Goal: Information Seeking & Learning: Learn about a topic

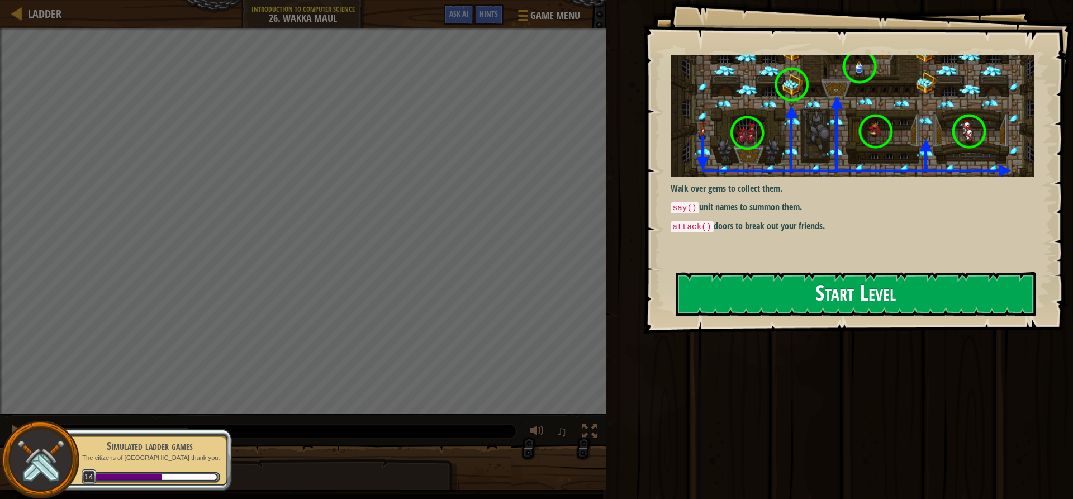
click at [854, 289] on button "Start Level" at bounding box center [856, 294] width 360 height 44
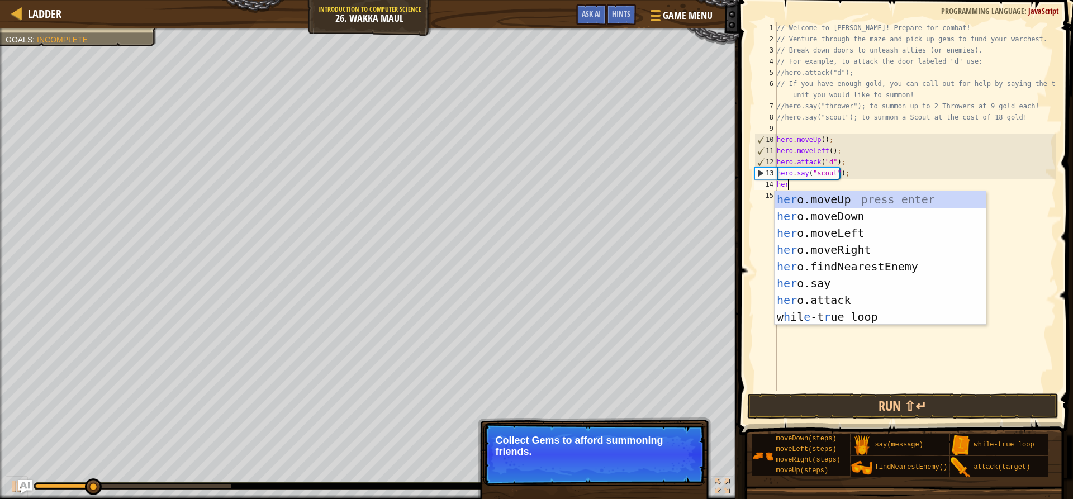
scroll to position [5, 1]
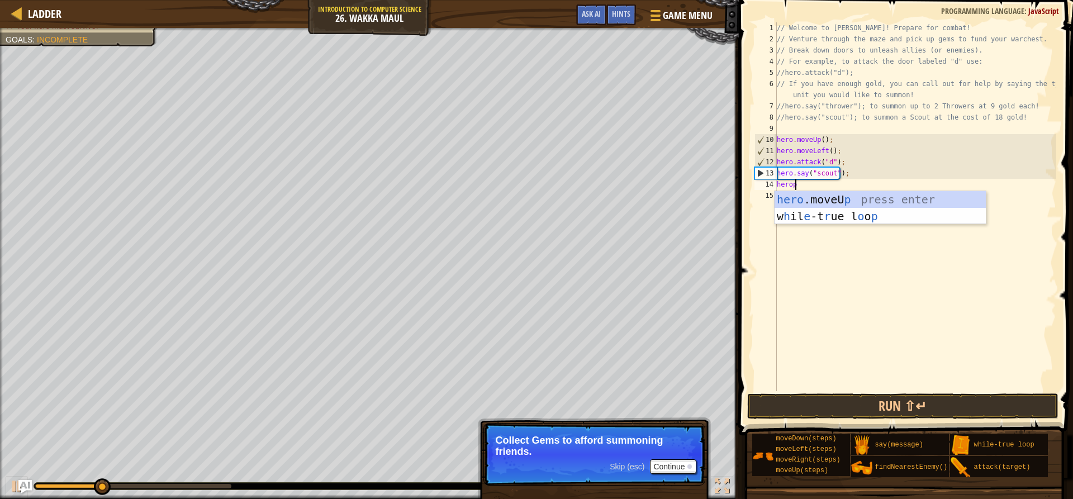
type textarea "hero"
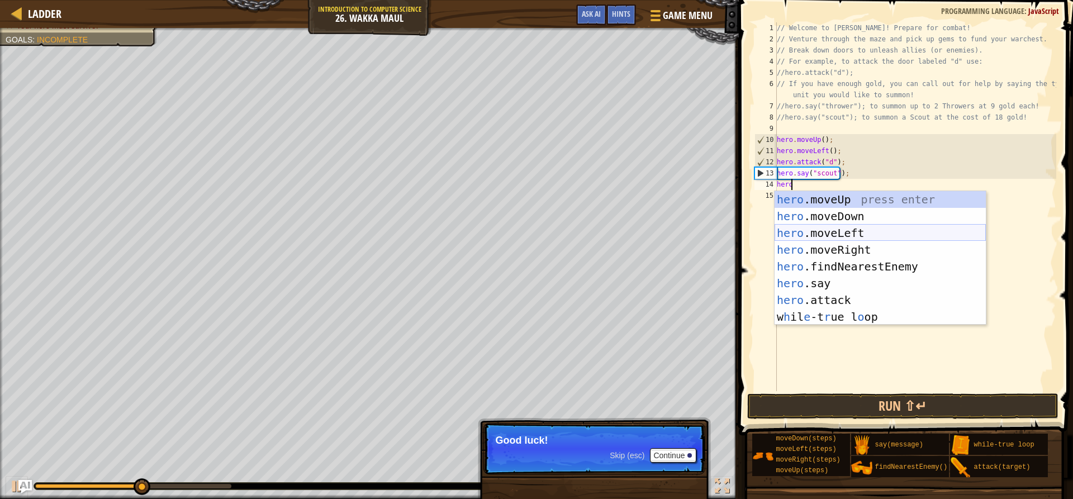
click at [821, 230] on div "hero .moveUp press enter hero .moveDown press enter hero .moveLeft press enter …" at bounding box center [879, 275] width 211 height 168
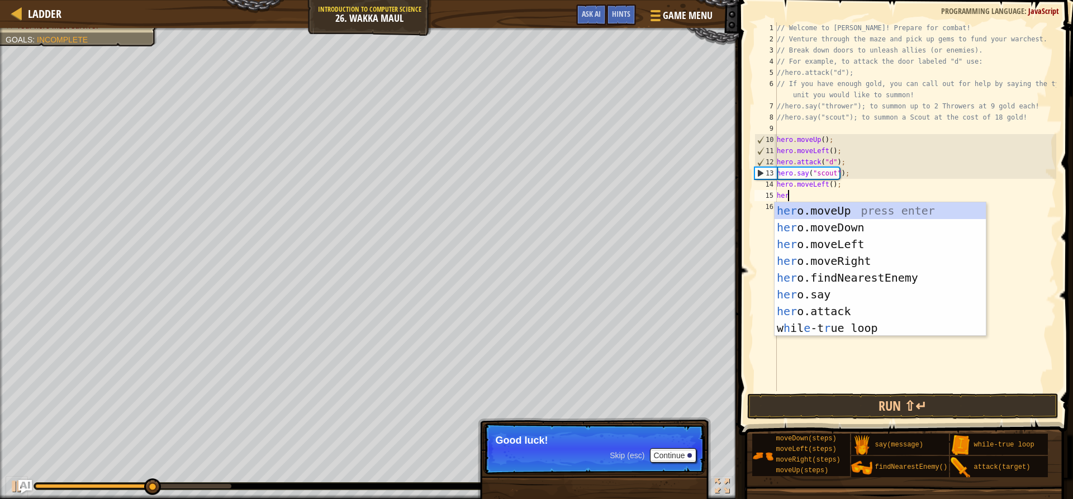
type textarea "hero"
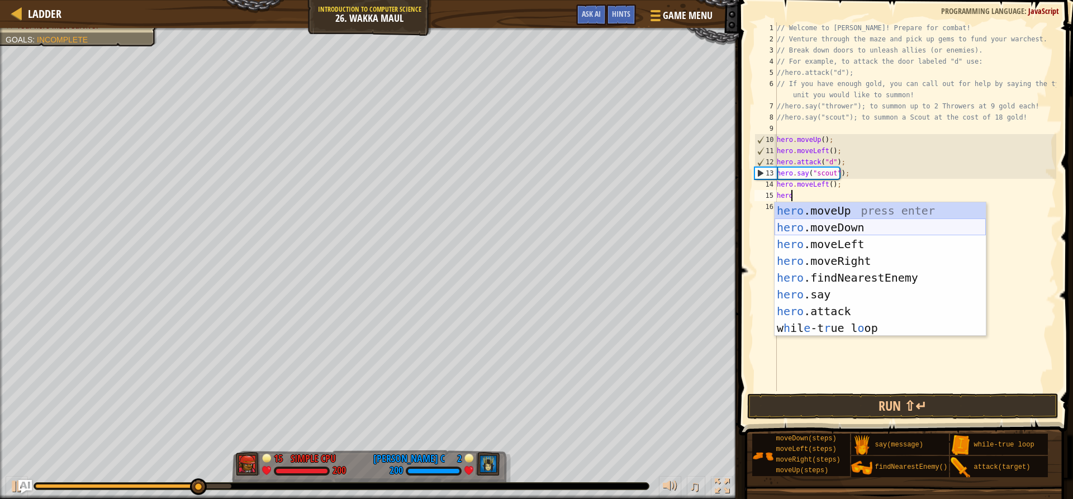
click at [812, 231] on div "hero .moveUp press enter hero .moveDown press enter hero .moveLeft press enter …" at bounding box center [879, 286] width 211 height 168
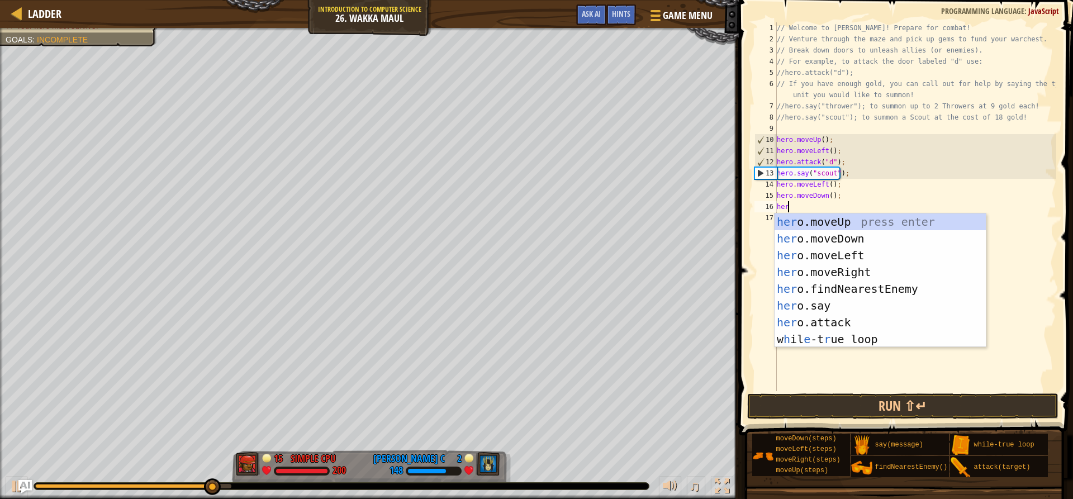
type textarea "hero"
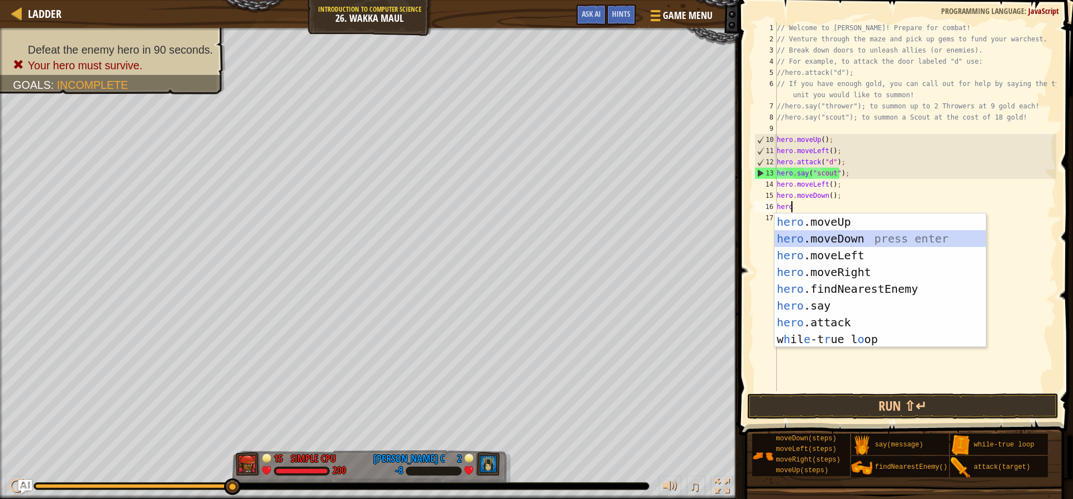
click at [828, 237] on div "hero .moveUp press enter hero .moveDown press enter hero .moveLeft press enter …" at bounding box center [879, 297] width 211 height 168
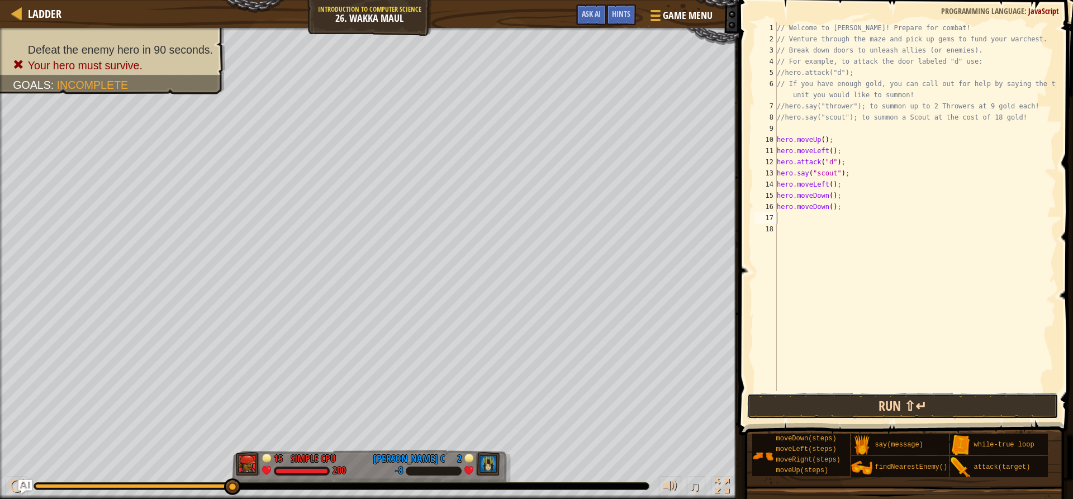
click at [883, 397] on button "Run ⇧↵" at bounding box center [902, 406] width 311 height 26
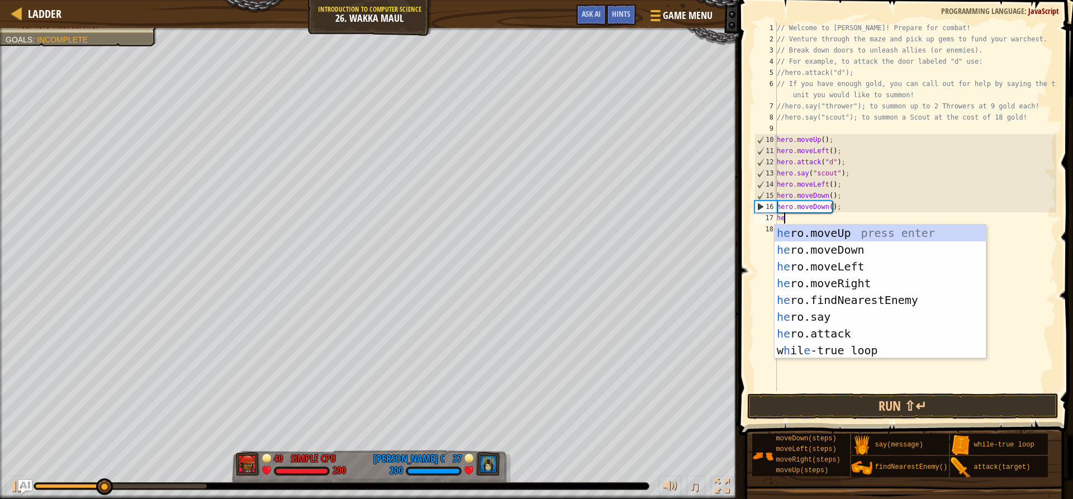
scroll to position [5, 1]
type textarea "hero"
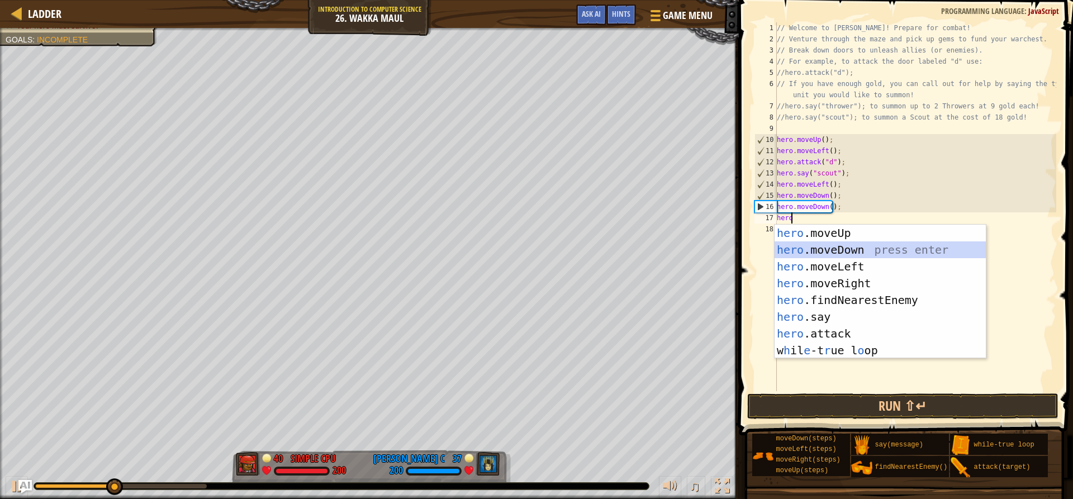
click at [831, 241] on div "hero .moveUp press enter hero .moveDown press enter hero .moveLeft press enter …" at bounding box center [879, 309] width 211 height 168
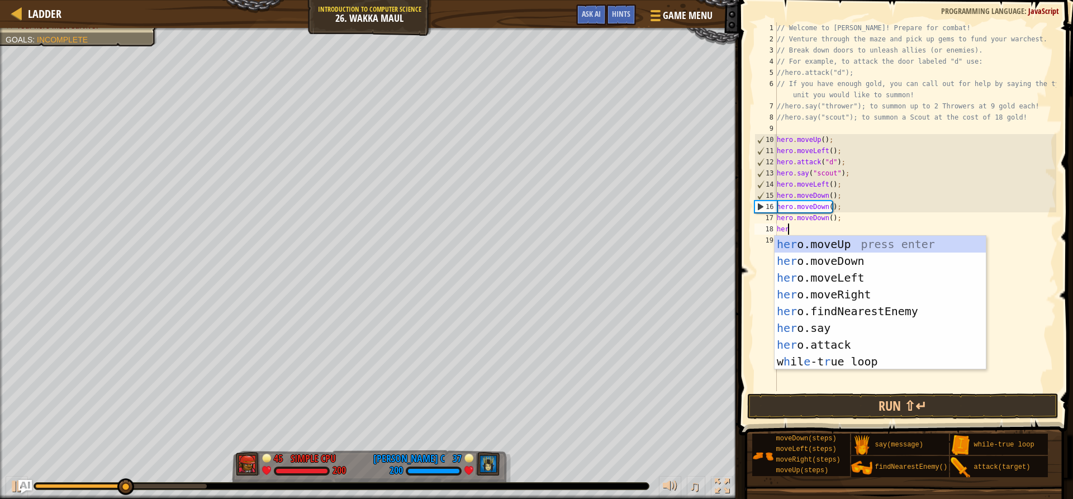
type textarea "hero"
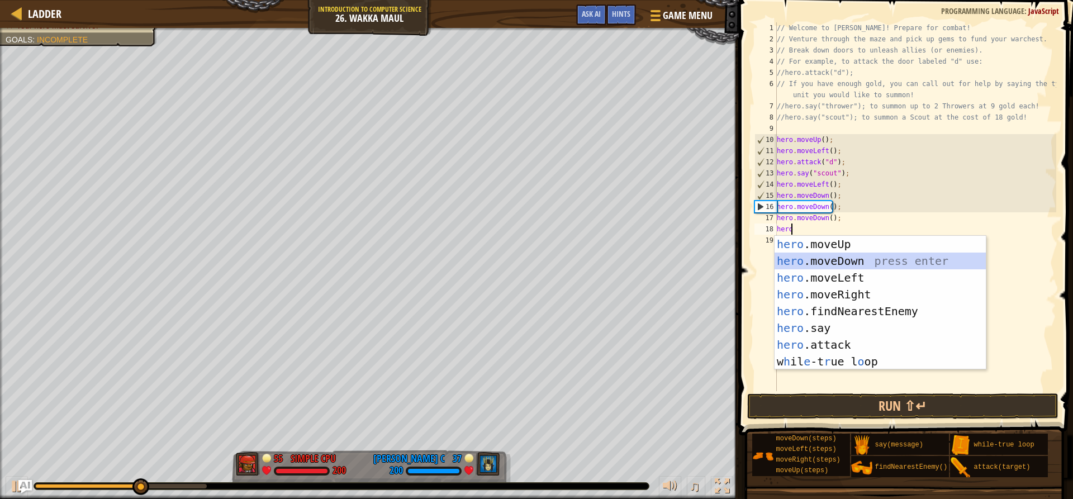
click at [828, 255] on div "hero .moveUp press enter hero .moveDown press enter hero .moveLeft press enter …" at bounding box center [879, 320] width 211 height 168
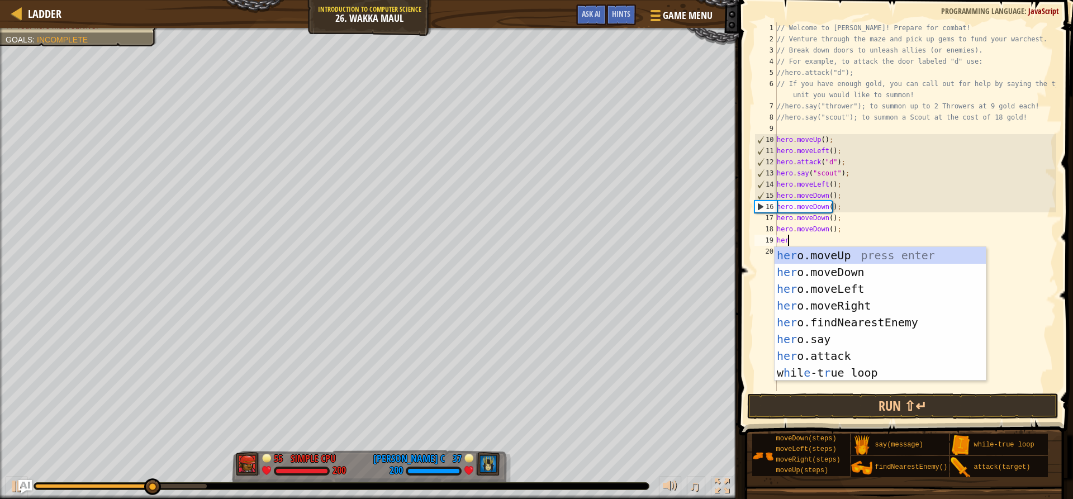
type textarea "hero"
click at [820, 286] on div "hero .moveUp press enter hero .moveDown press enter hero .moveLeft press enter …" at bounding box center [879, 331] width 211 height 168
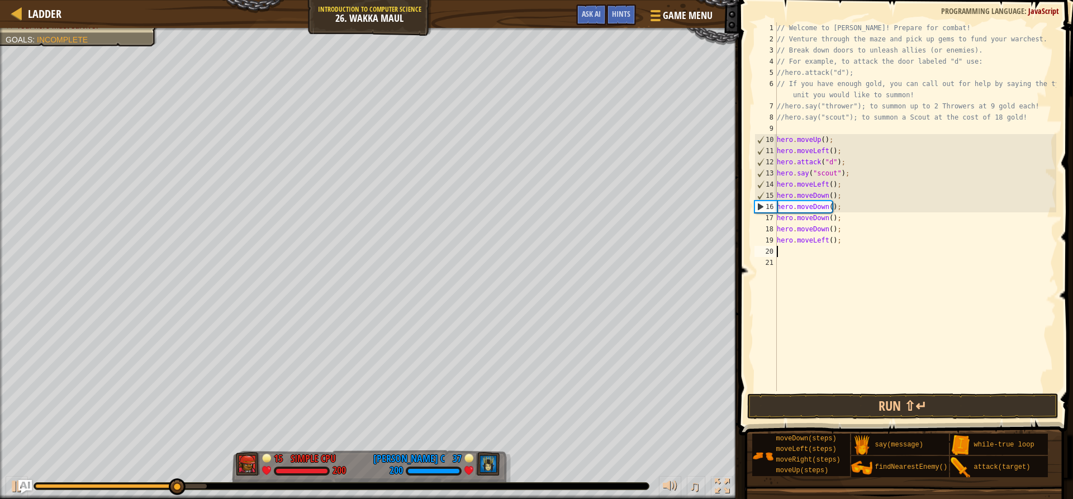
scroll to position [5, 0]
click at [871, 411] on button "Run ⇧↵" at bounding box center [902, 406] width 311 height 26
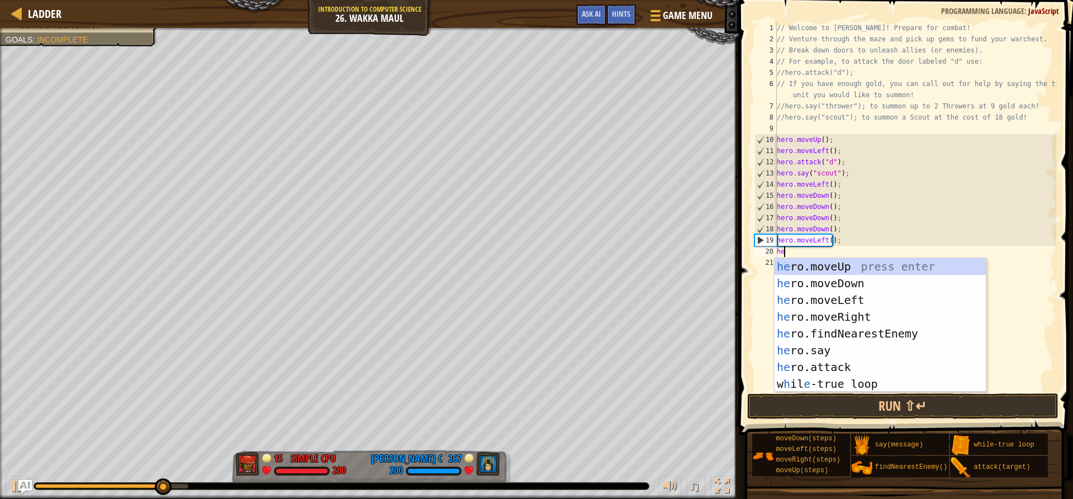
scroll to position [5, 1]
type textarea "hero"
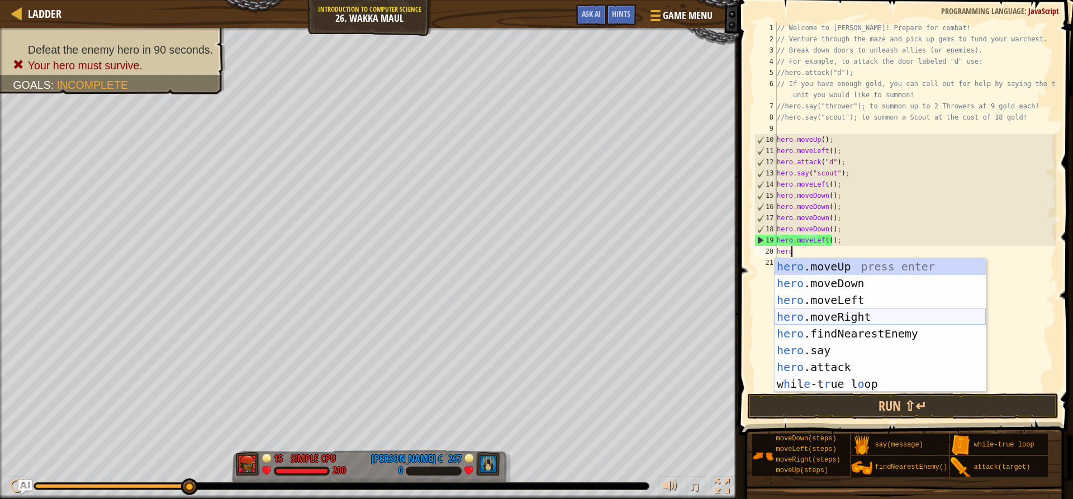
click at [843, 313] on div "hero .moveUp press enter hero .moveDown press enter hero .moveLeft press enter …" at bounding box center [879, 342] width 211 height 168
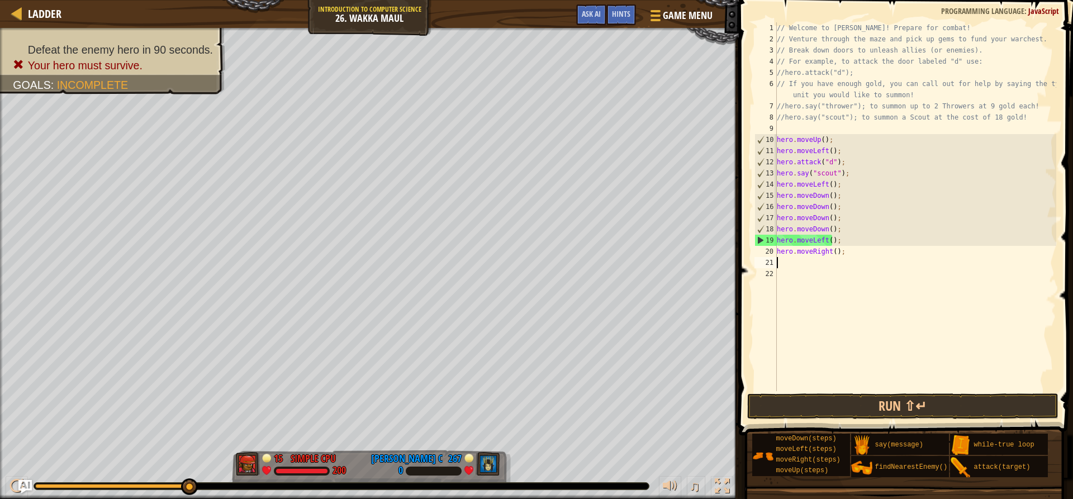
scroll to position [5, 0]
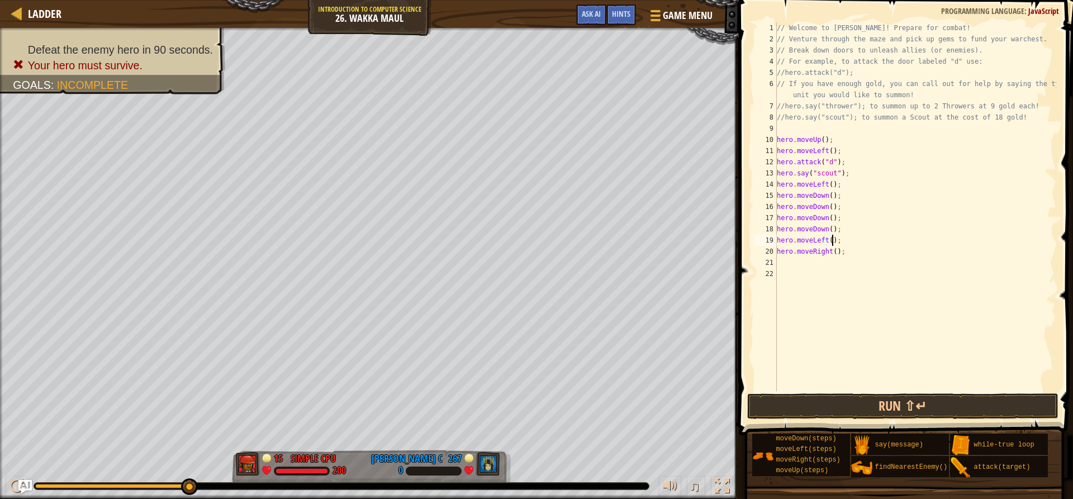
click at [832, 239] on div "// Welcome to [PERSON_NAME]! Prepare for combat! // Venture through the maze an…" at bounding box center [915, 217] width 282 height 391
type textarea "h"
type textarea "hero.moveDown();"
click at [785, 248] on div "// Welcome to [PERSON_NAME]! Prepare for combat! // Venture through the maze an…" at bounding box center [915, 217] width 282 height 391
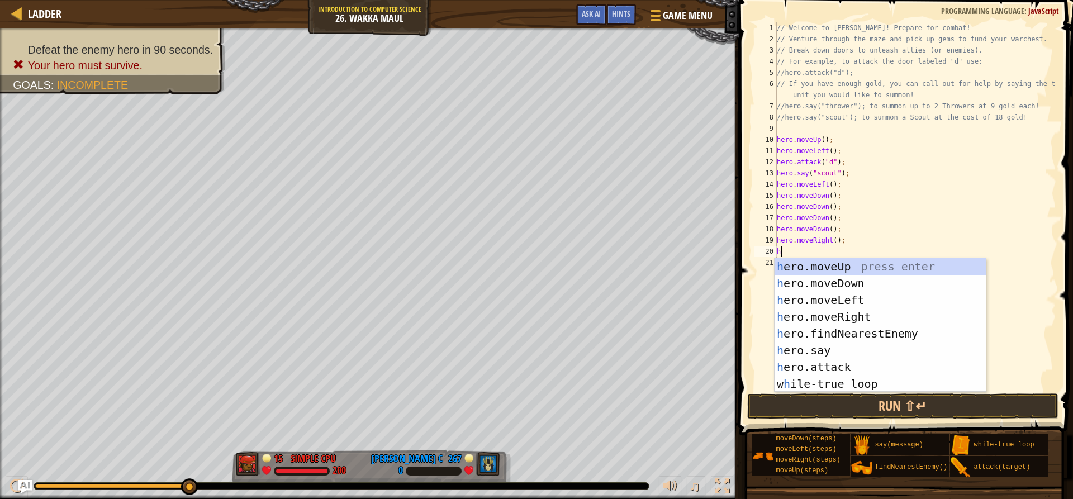
scroll to position [5, 1]
type textarea "hero"
click at [805, 310] on div "hero .moveUp press enter hero .moveDown press enter hero .moveLeft press enter …" at bounding box center [879, 342] width 211 height 168
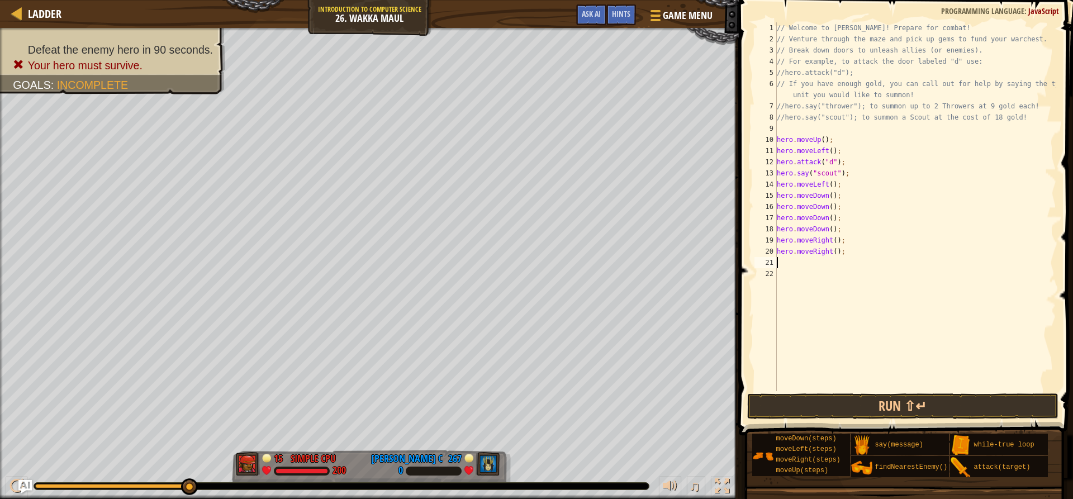
scroll to position [5, 0]
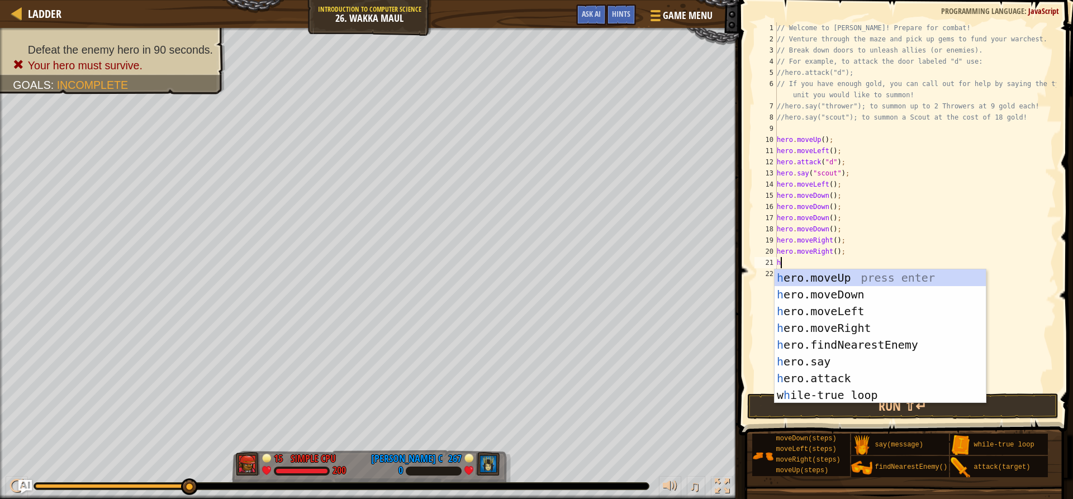
type textarea "her"
click at [815, 281] on div "her o.moveUp press enter her o.moveDown press enter her o.moveLeft press enter …" at bounding box center [879, 353] width 211 height 168
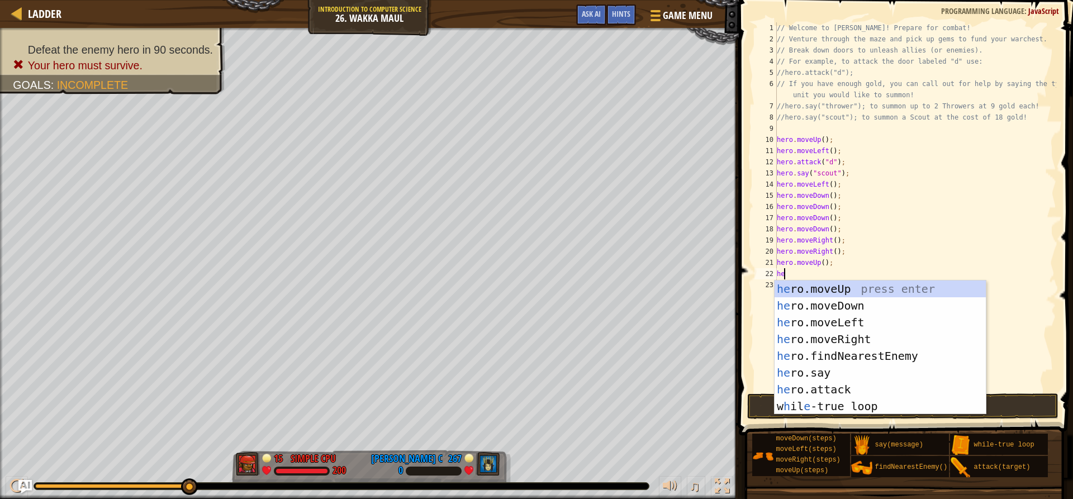
type textarea "her"
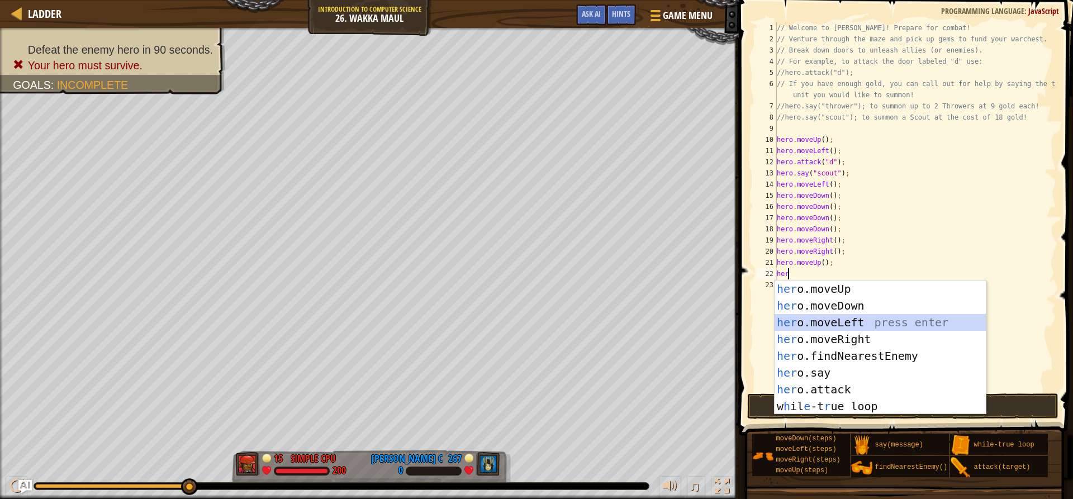
click at [839, 324] on div "her o.moveUp press enter her o.moveDown press enter her o.moveLeft press enter …" at bounding box center [879, 365] width 211 height 168
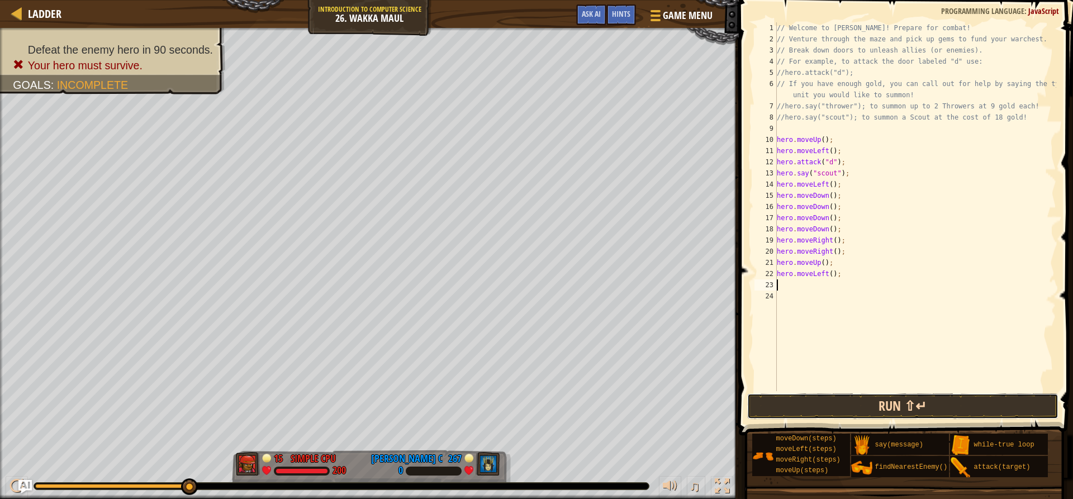
click at [874, 400] on button "Run ⇧↵" at bounding box center [902, 406] width 311 height 26
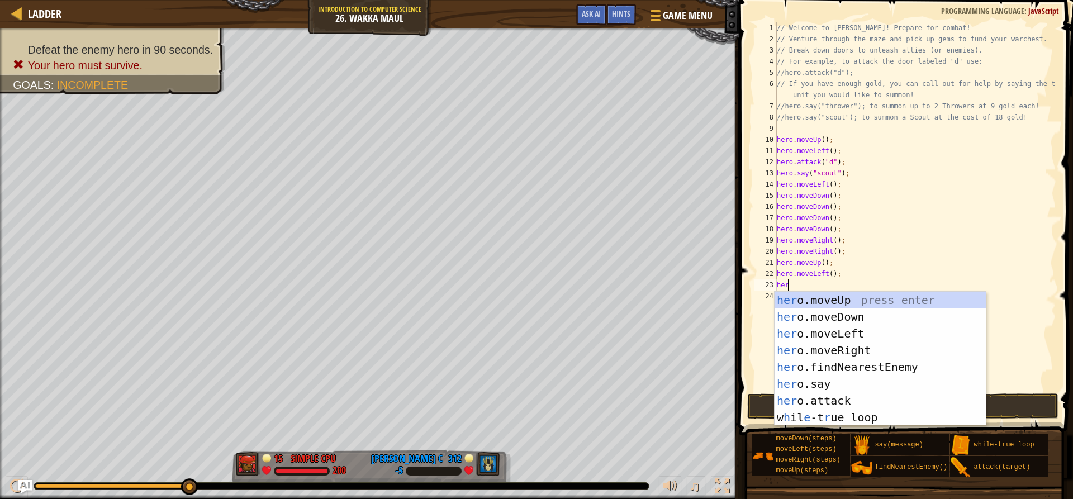
scroll to position [5, 1]
type textarea "hero"
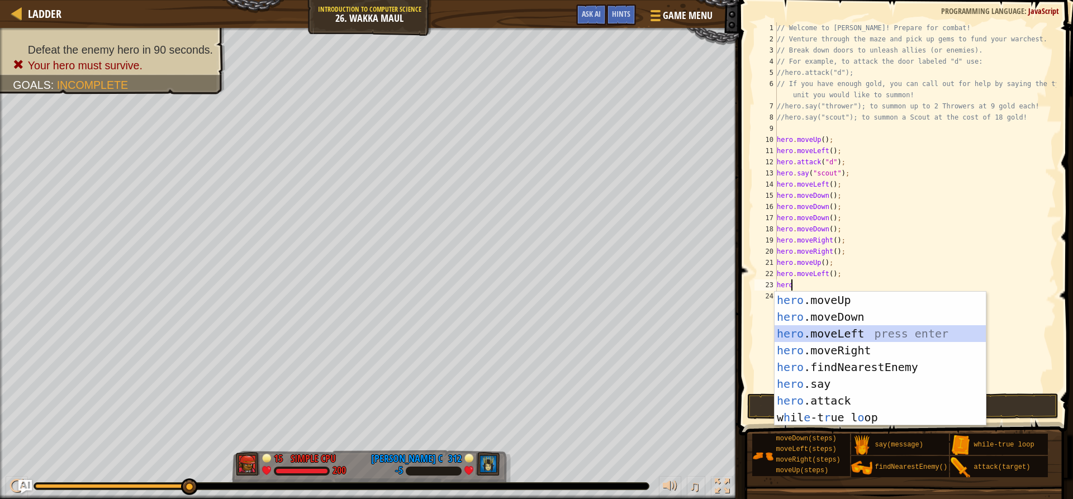
click at [842, 332] on div "hero .moveUp press enter hero .moveDown press enter hero .moveLeft press enter …" at bounding box center [879, 376] width 211 height 168
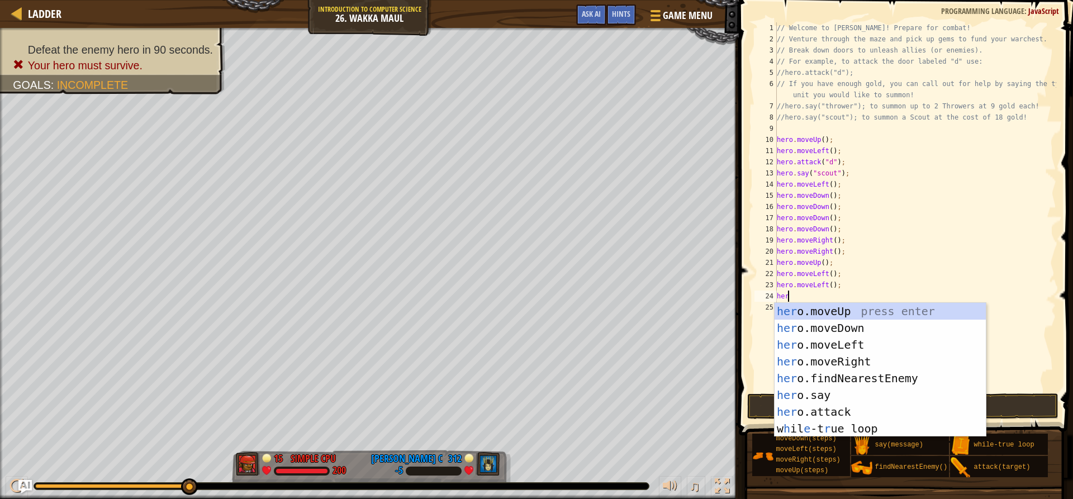
type textarea "hero"
click at [843, 310] on div "hero .moveUp press enter hero .moveDown press enter hero .moveLeft press enter …" at bounding box center [879, 387] width 211 height 168
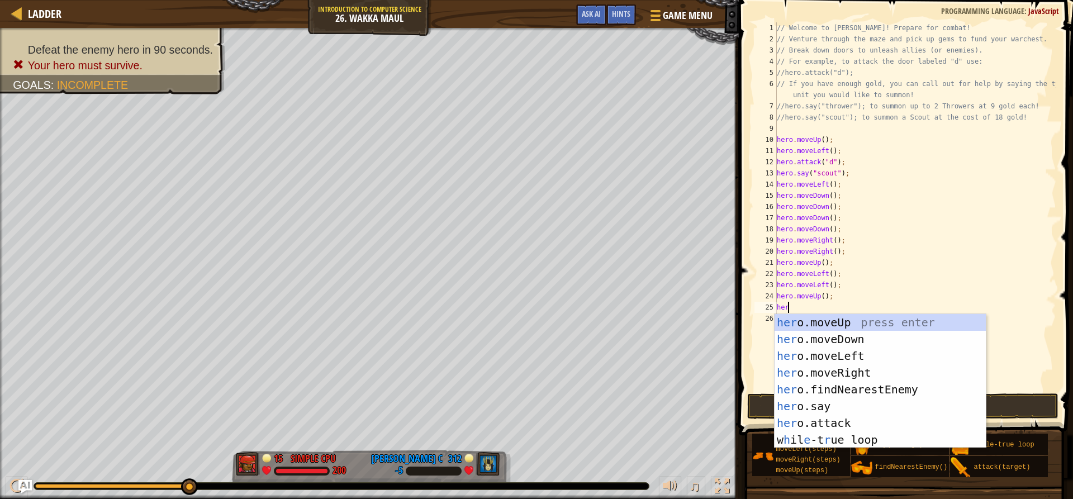
type textarea "hero"
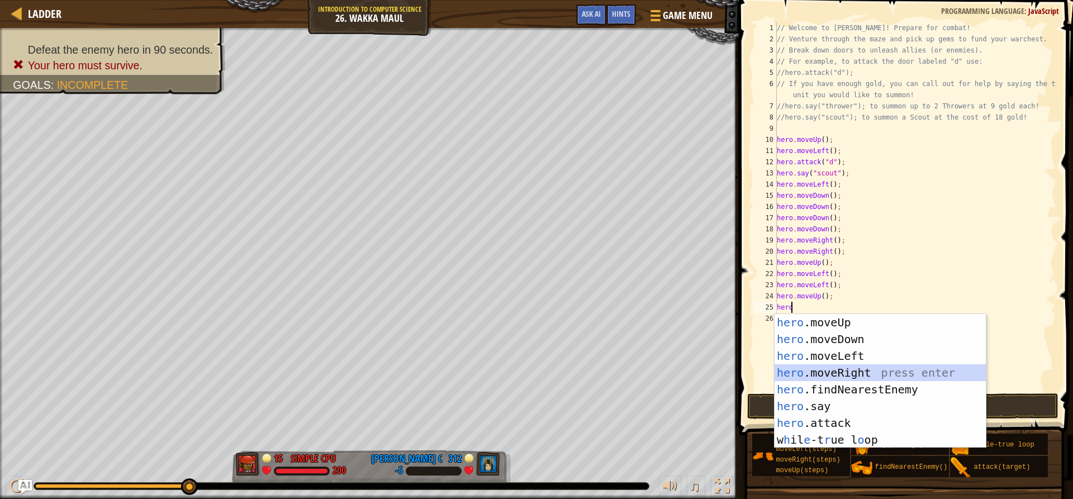
click at [829, 372] on div "hero .moveUp press enter hero .moveDown press enter hero .moveLeft press enter …" at bounding box center [879, 398] width 211 height 168
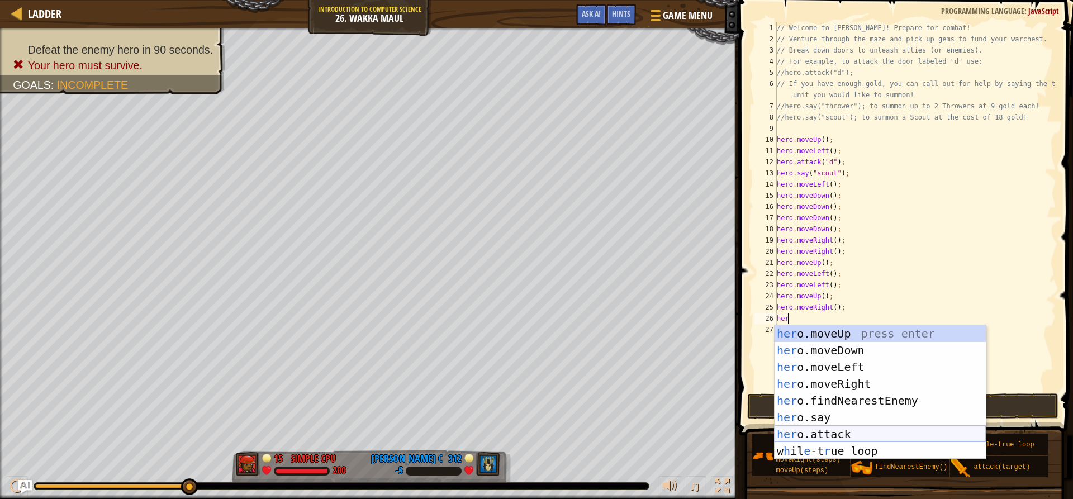
click at [835, 427] on div "her o.moveUp press enter her o.moveDown press enter her o.moveLeft press enter …" at bounding box center [879, 409] width 211 height 168
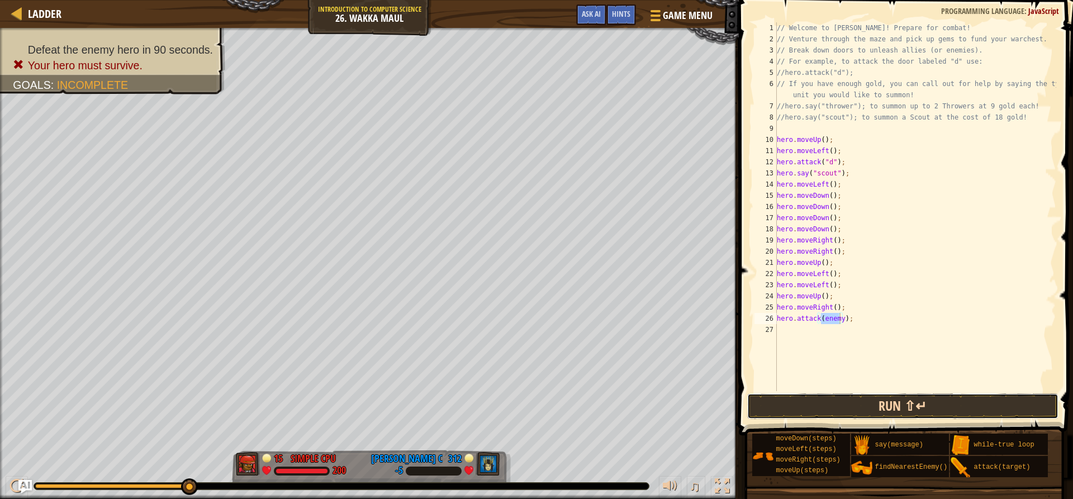
click at [862, 406] on button "Run ⇧↵" at bounding box center [902, 406] width 311 height 26
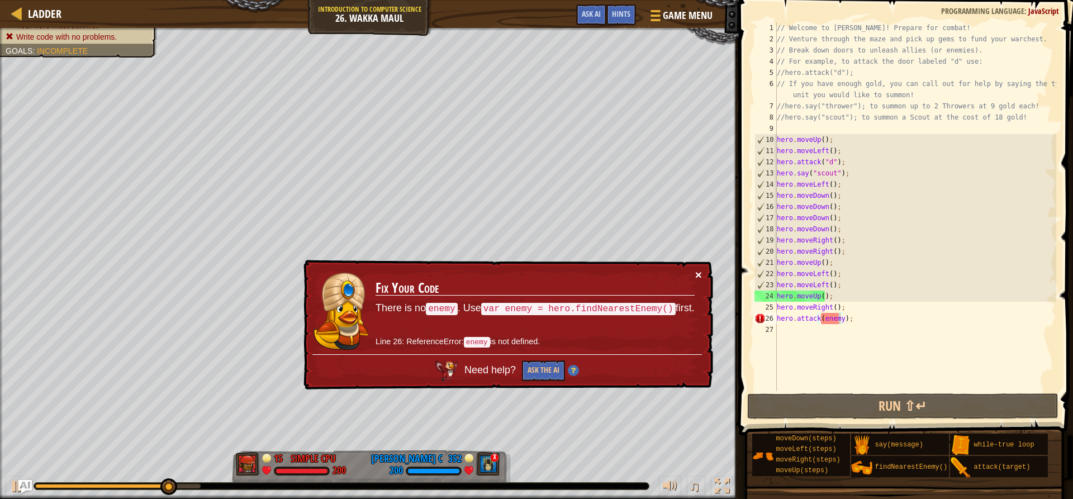
click at [697, 273] on button "×" at bounding box center [698, 275] width 7 height 12
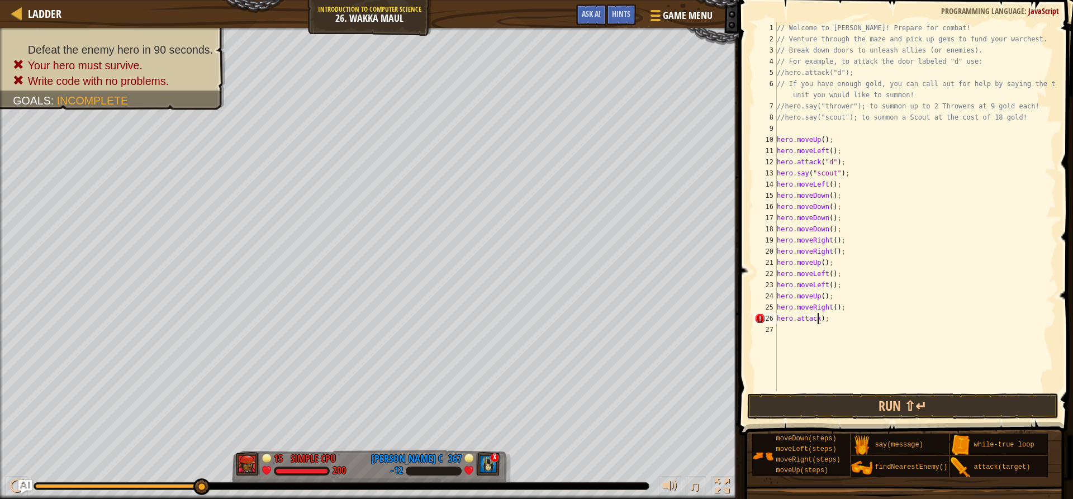
scroll to position [5, 4]
click at [840, 402] on button "Run ⇧↵" at bounding box center [902, 406] width 311 height 26
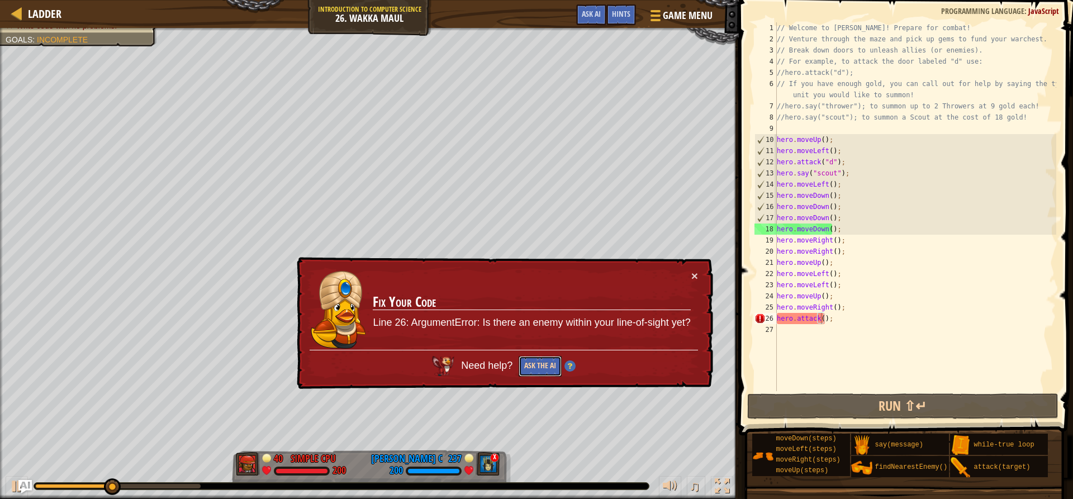
click at [553, 362] on button "Ask the AI" at bounding box center [540, 366] width 43 height 21
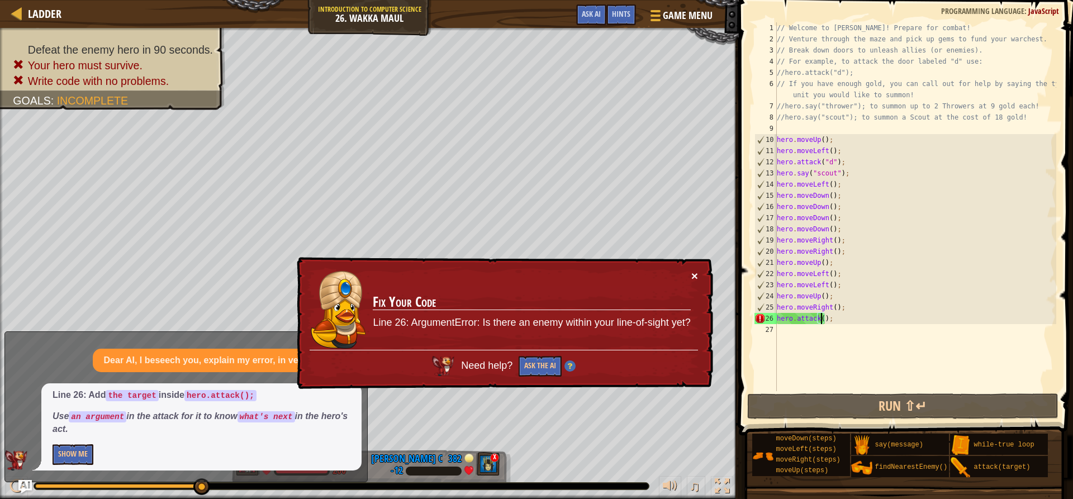
click at [695, 274] on button "×" at bounding box center [694, 276] width 7 height 12
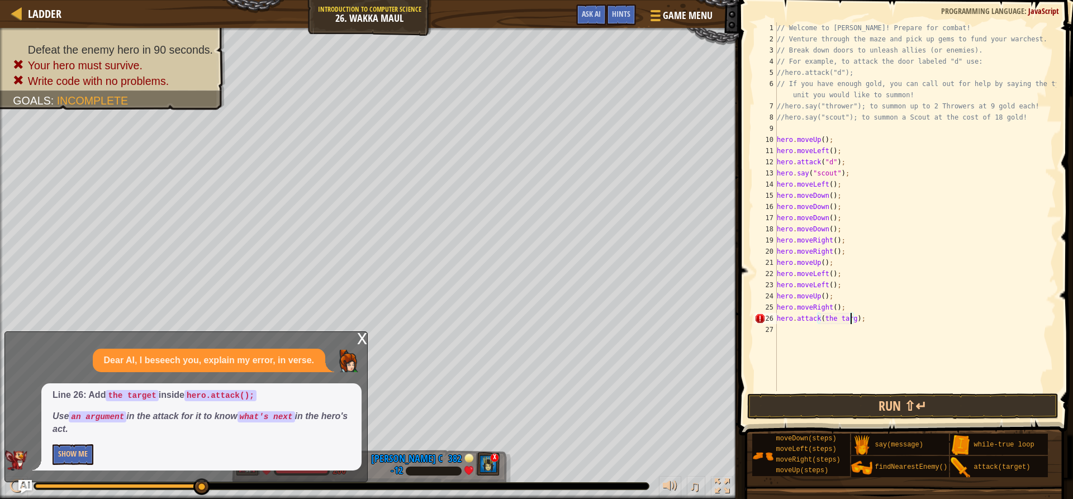
scroll to position [5, 7]
type textarea "hero.attack(the target);"
click at [735, 336] on div at bounding box center [735, 249] width 2 height 499
drag, startPoint x: 888, startPoint y: 380, endPoint x: 883, endPoint y: 356, distance: 23.9
click at [888, 378] on div "// Welcome to [PERSON_NAME]! Prepare for combat! // Venture through the maze an…" at bounding box center [915, 217] width 282 height 391
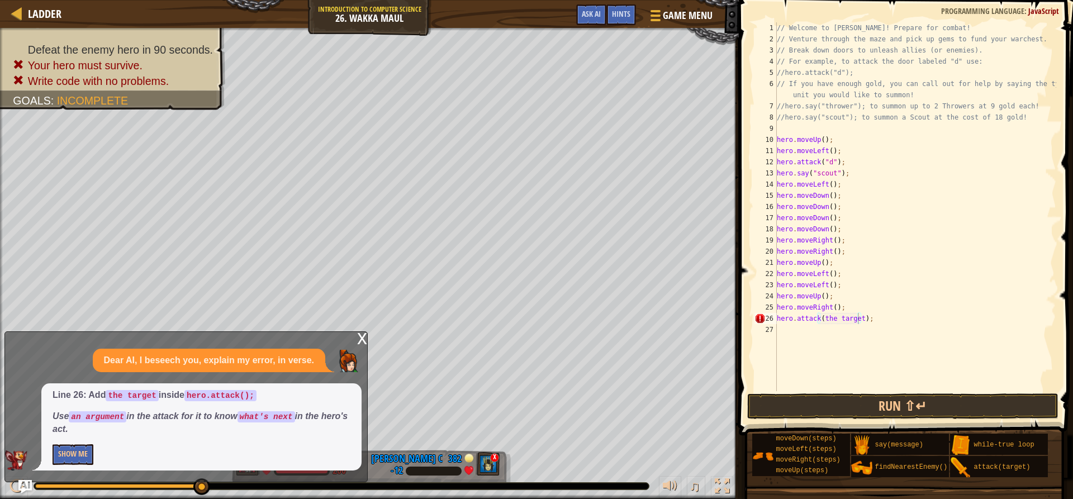
scroll to position [5, 0]
click at [915, 410] on button "Run ⇧↵" at bounding box center [902, 406] width 311 height 26
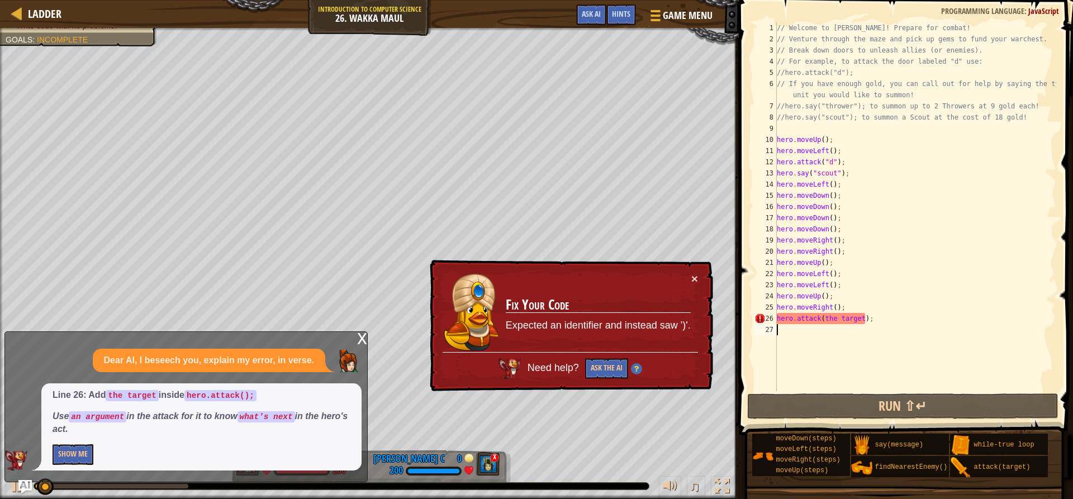
click at [869, 327] on div "// Welcome to [PERSON_NAME]! Prepare for combat! // Venture through the maze an…" at bounding box center [915, 217] width 282 height 391
click at [869, 321] on div "// Welcome to [PERSON_NAME]! Prepare for combat! // Venture through the maze an…" at bounding box center [915, 217] width 282 height 391
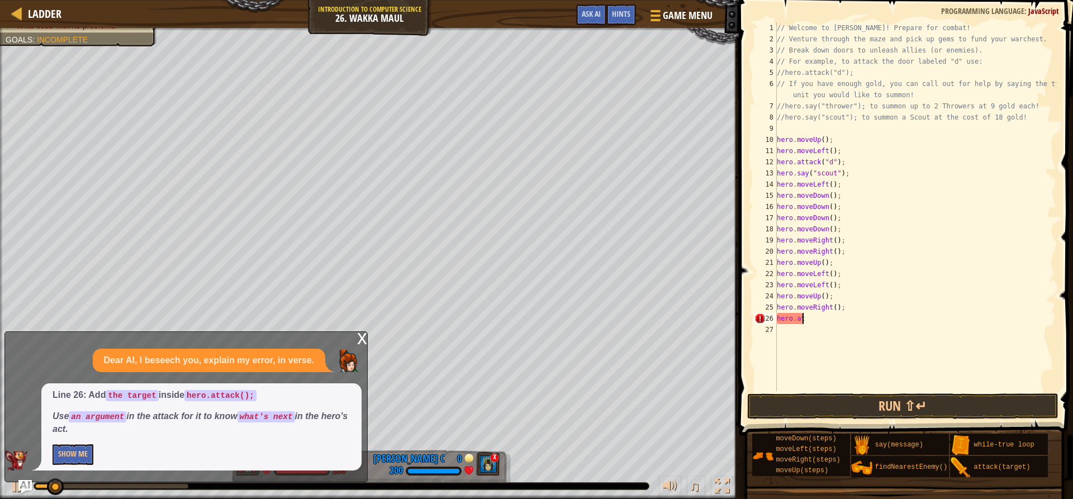
type textarea "h"
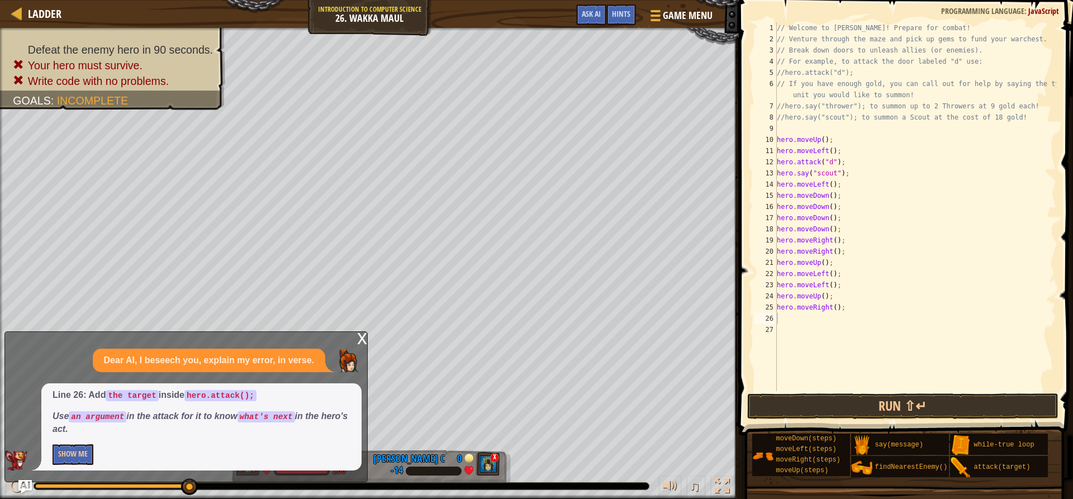
click at [356, 344] on div "x Dear AI, I beseech you, explain my error, in verse. Line 26: Add the target i…" at bounding box center [185, 406] width 363 height 151
click at [360, 334] on div "x" at bounding box center [362, 337] width 10 height 11
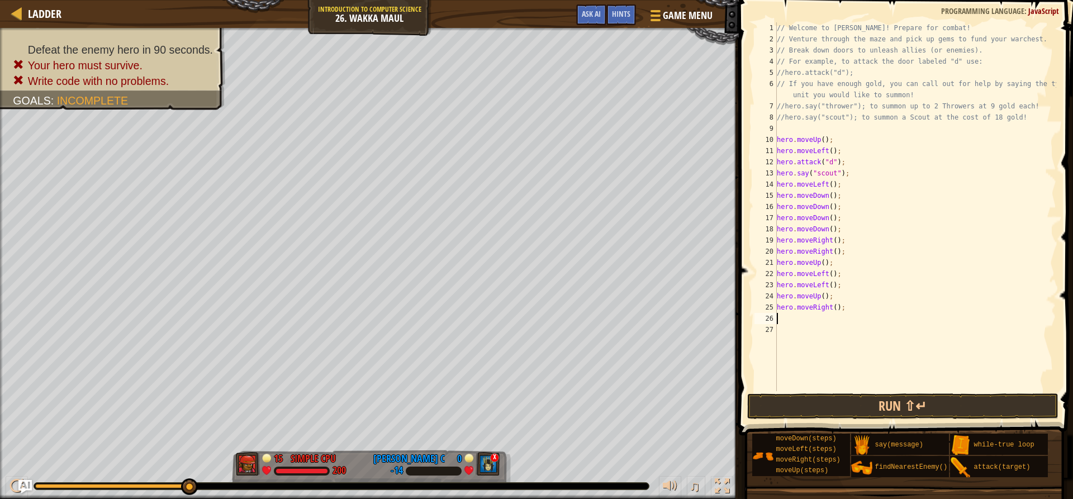
click at [782, 318] on div "// Welcome to [PERSON_NAME]! Prepare for combat! // Venture through the maze an…" at bounding box center [915, 217] width 282 height 391
click at [828, 307] on div "// Welcome to [PERSON_NAME]! Prepare for combat! // Venture through the maze an…" at bounding box center [915, 217] width 282 height 391
click at [828, 325] on div "hero.moveL eft press enter" at bounding box center [879, 339] width 211 height 50
type textarea "hero.moveLeft();"
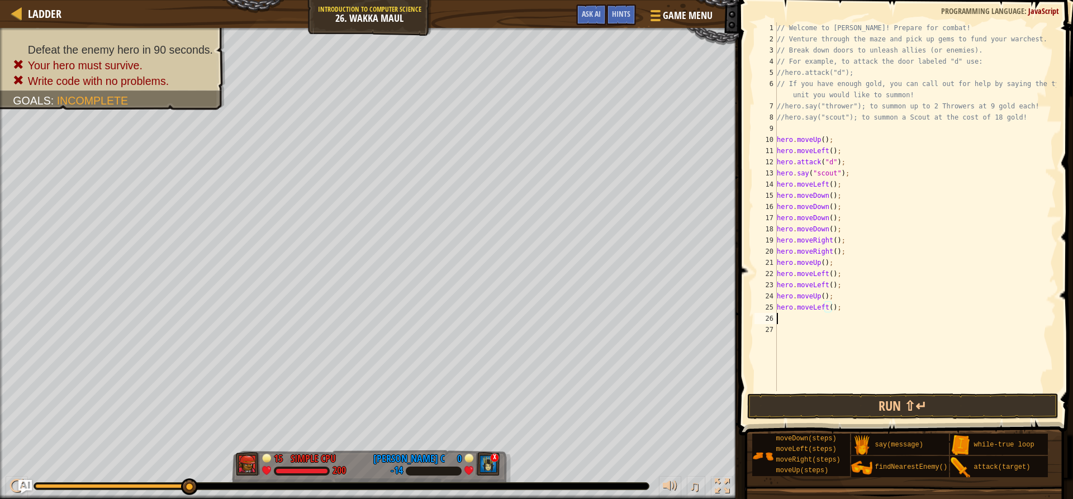
click at [804, 318] on div "// Welcome to [PERSON_NAME]! Prepare for combat! // Venture through the maze an…" at bounding box center [915, 217] width 282 height 391
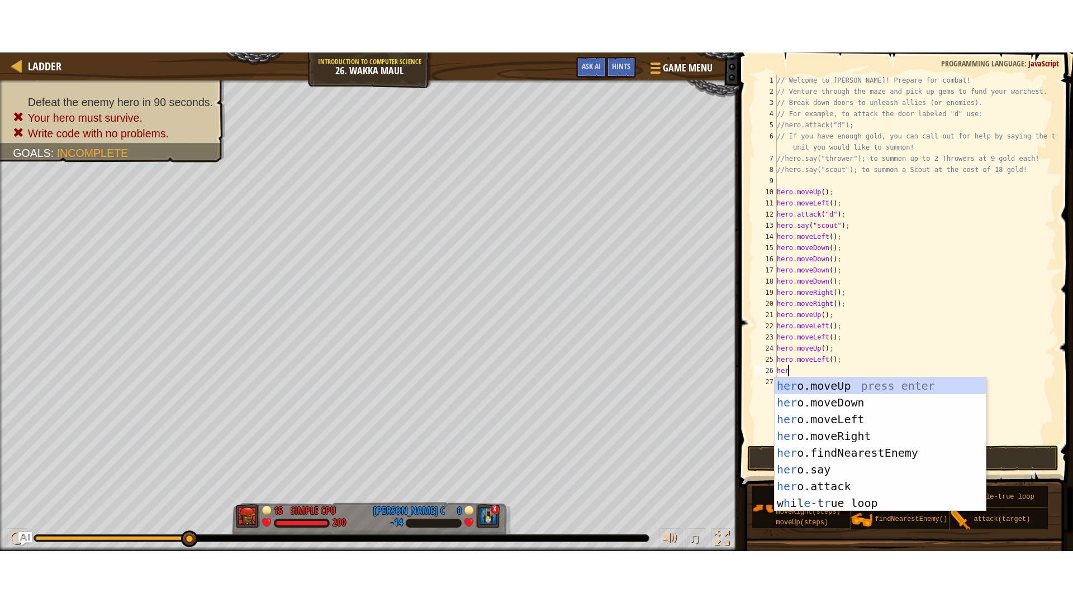
scroll to position [5, 1]
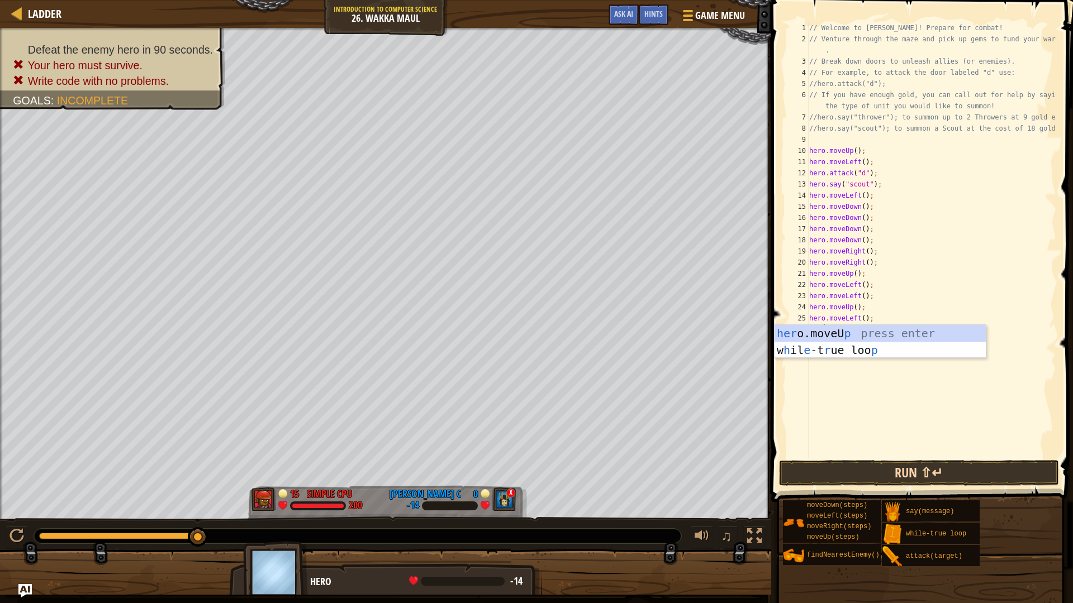
type textarea "her"
click at [833, 436] on div "// Welcome to [PERSON_NAME]! Prepare for combat! // Venture through the maze an…" at bounding box center [931, 251] width 249 height 458
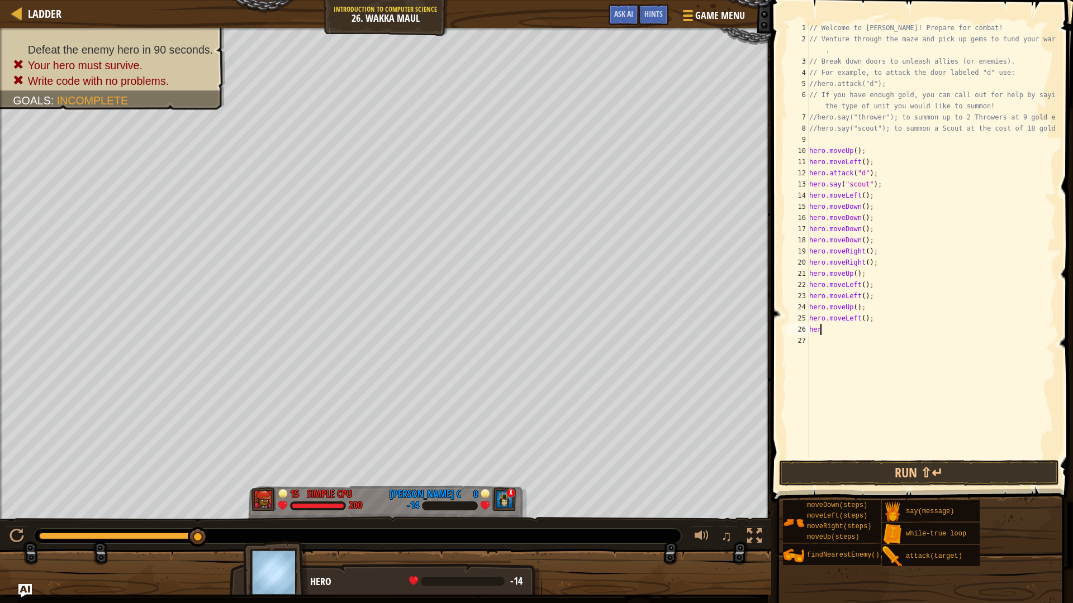
click at [824, 330] on div "// Welcome to [PERSON_NAME]! Prepare for combat! // Venture through the maze an…" at bounding box center [931, 251] width 249 height 458
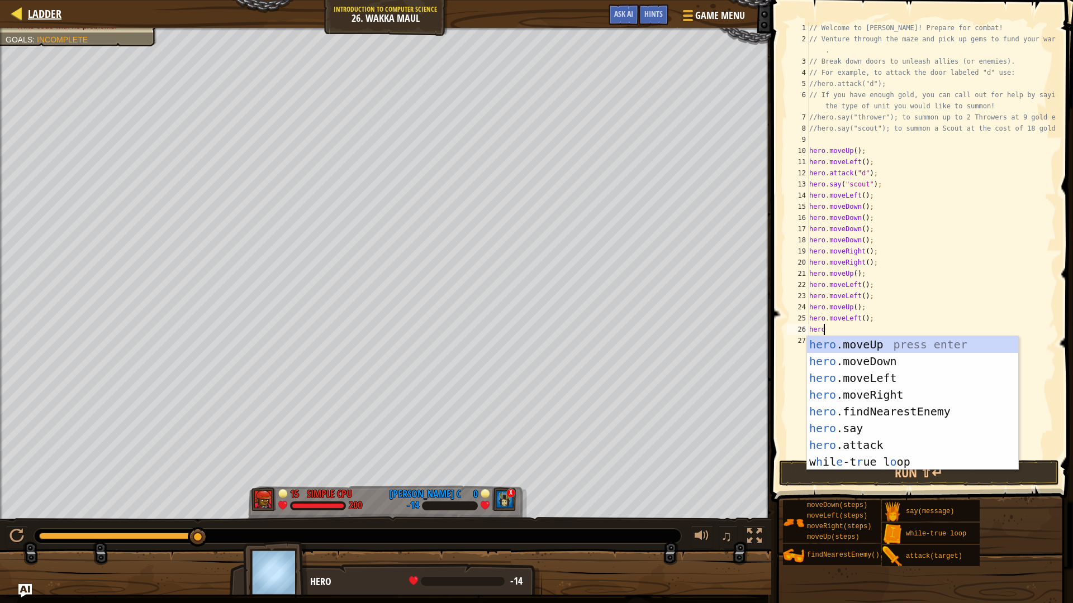
type textarea "hero"
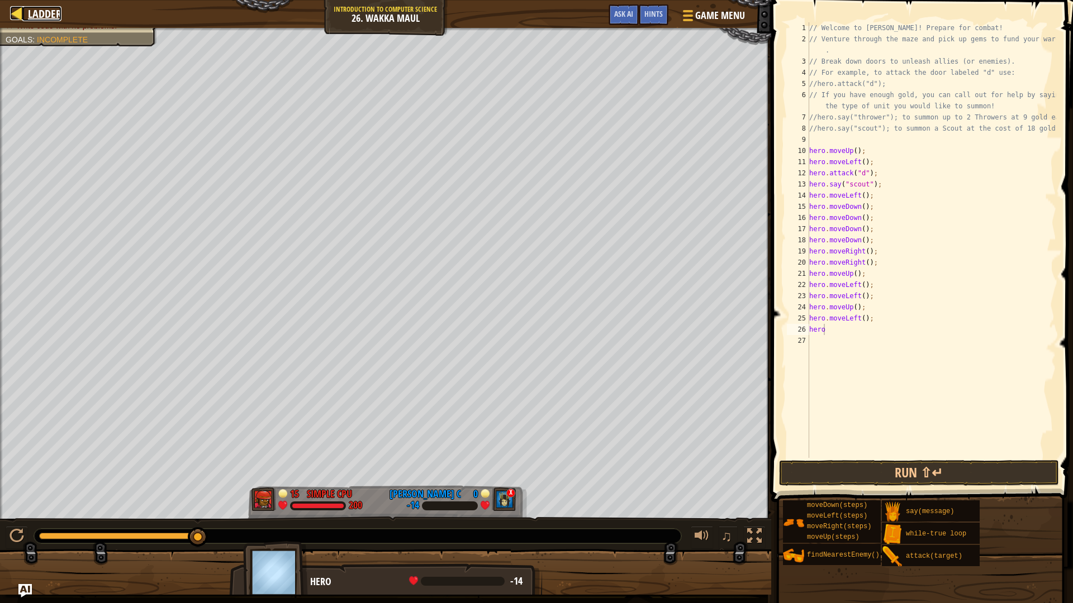
click at [37, 17] on span "Ladder" at bounding box center [45, 13] width 34 height 15
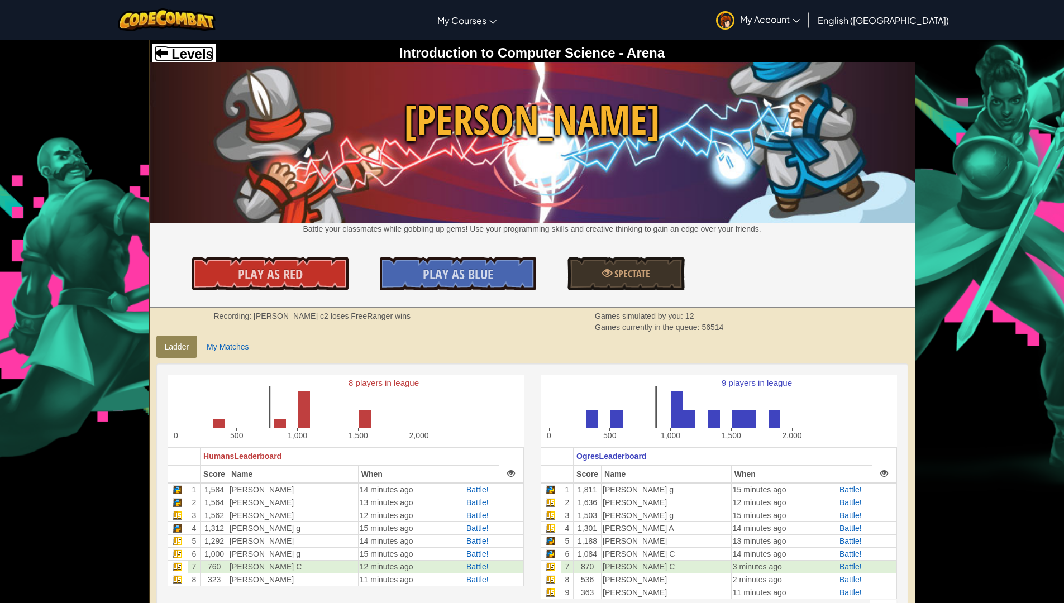
click at [186, 58] on span "Levels" at bounding box center [190, 53] width 45 height 15
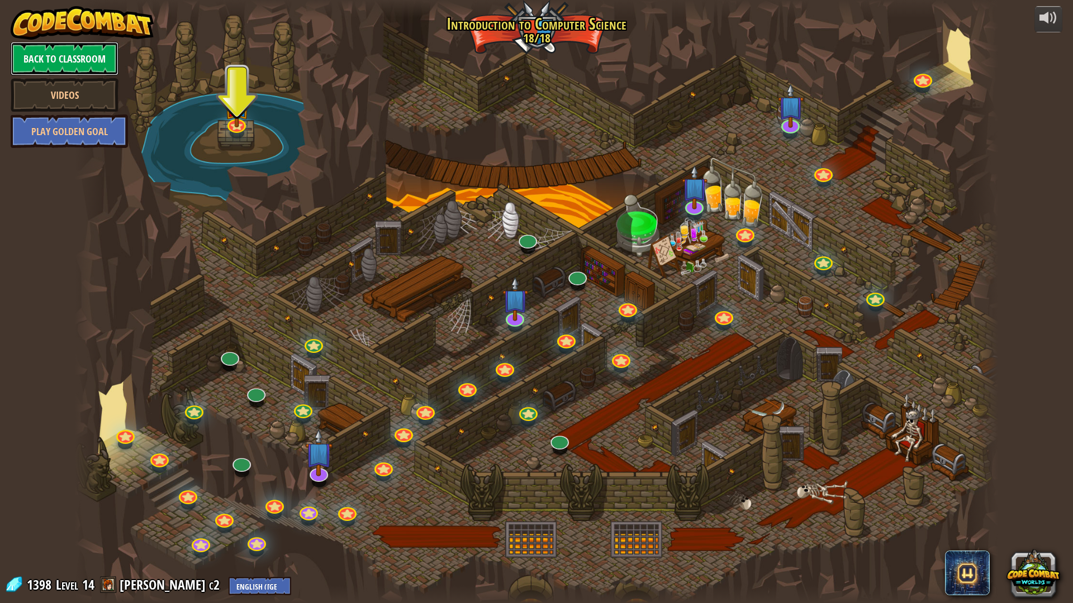
click at [62, 59] on link "Back to Classroom" at bounding box center [65, 59] width 108 height 34
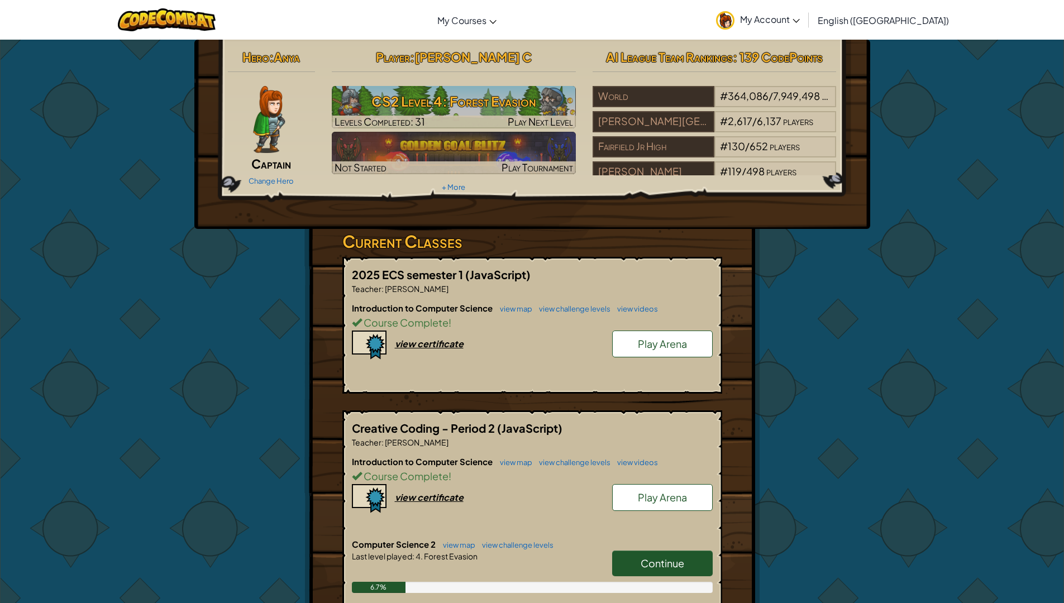
click at [664, 340] on span "Play Arena" at bounding box center [662, 343] width 49 height 13
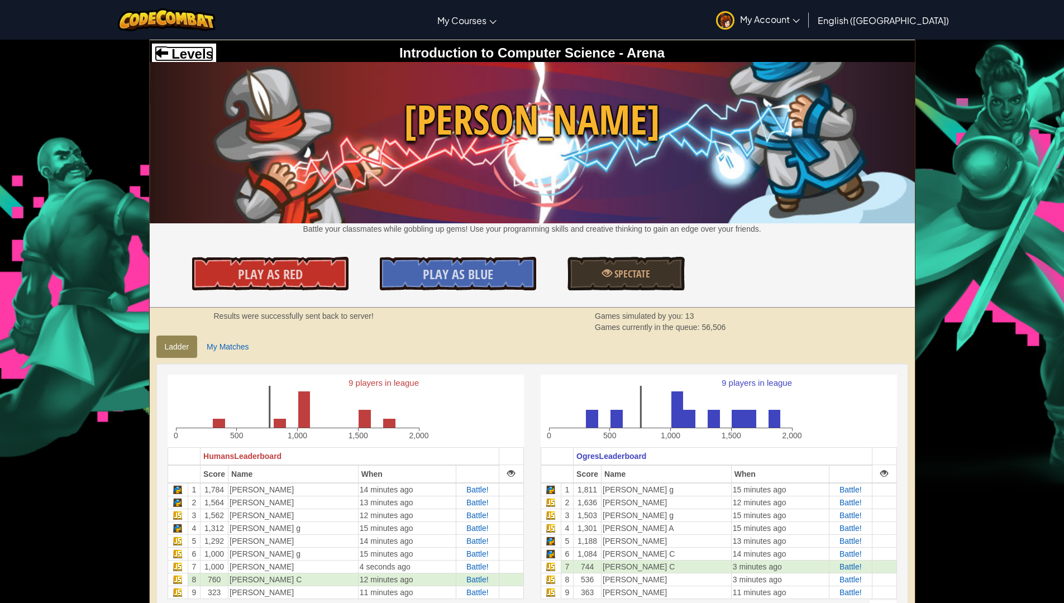
click at [170, 50] on span "Levels" at bounding box center [190, 53] width 45 height 15
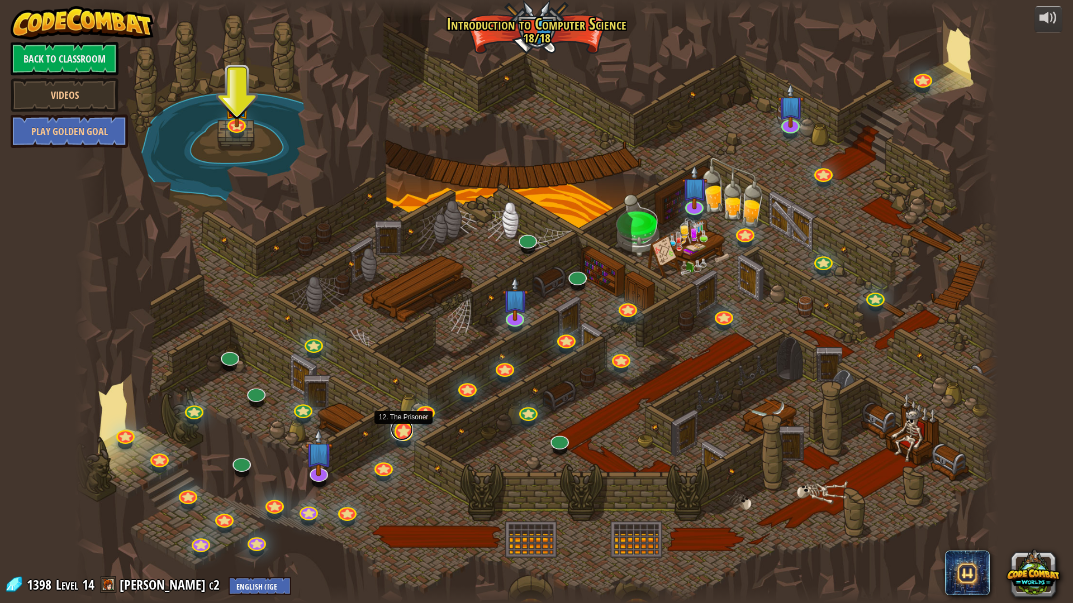
click at [408, 436] on link at bounding box center [402, 430] width 22 height 22
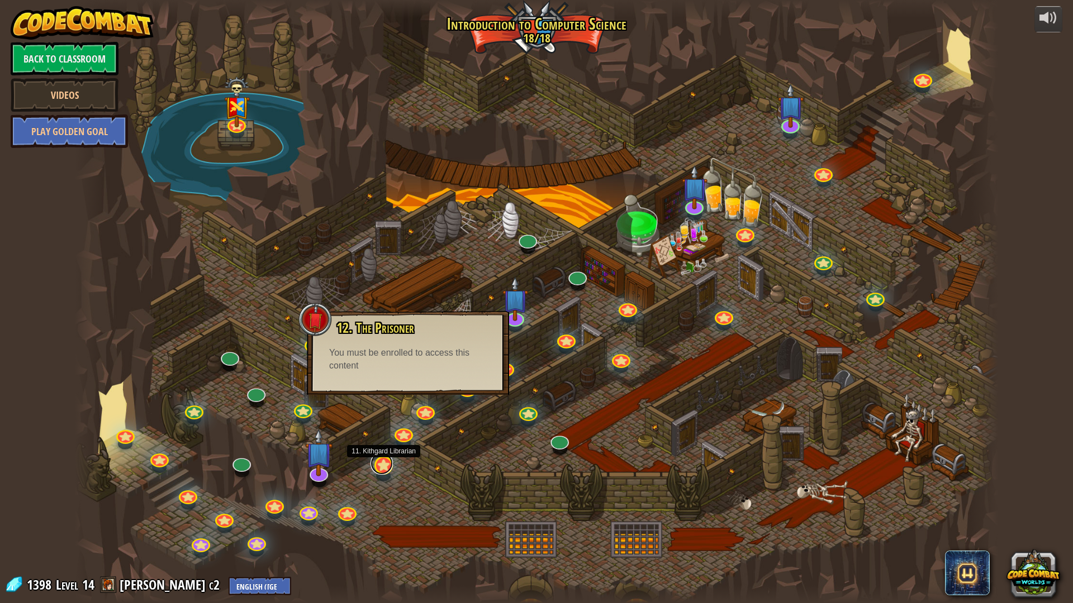
click at [381, 471] on link at bounding box center [381, 464] width 22 height 22
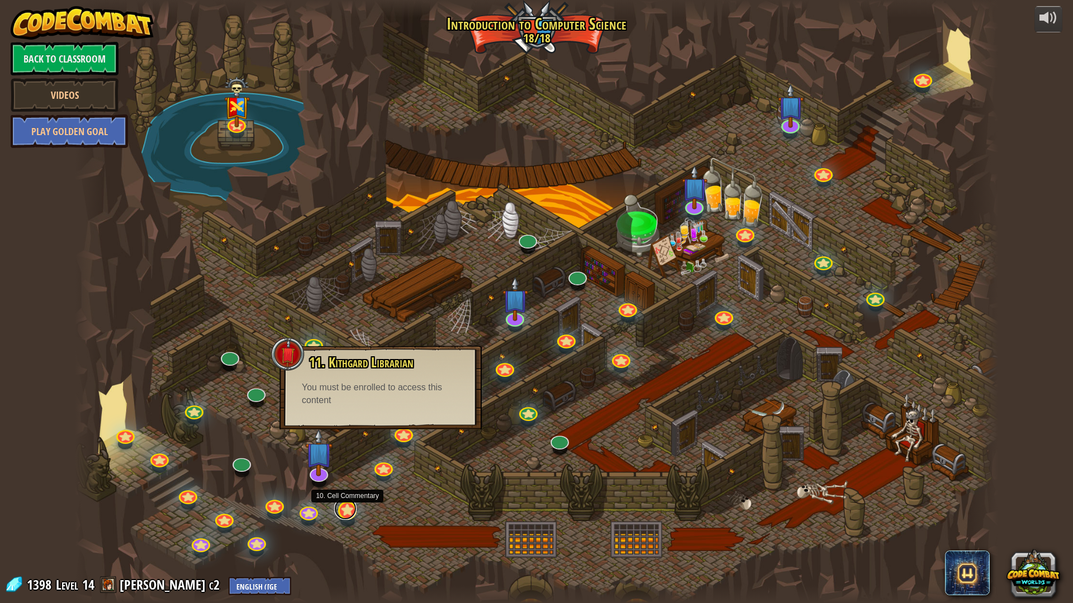
drag, startPoint x: 349, startPoint y: 515, endPoint x: 338, endPoint y: 412, distance: 103.4
click at [348, 498] on link at bounding box center [345, 509] width 22 height 22
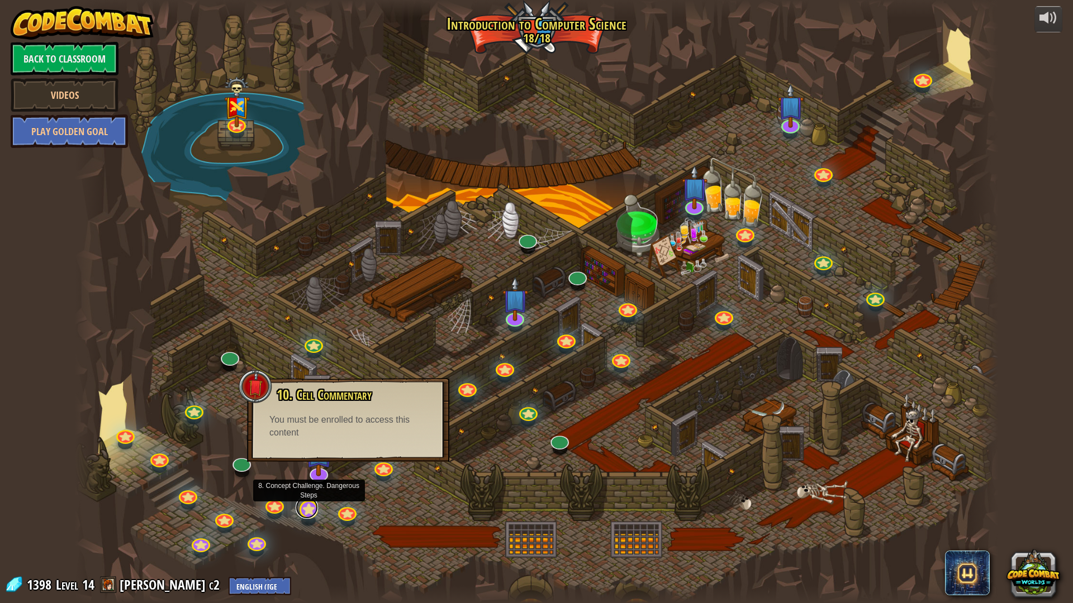
click at [305, 498] on link at bounding box center [307, 508] width 22 height 22
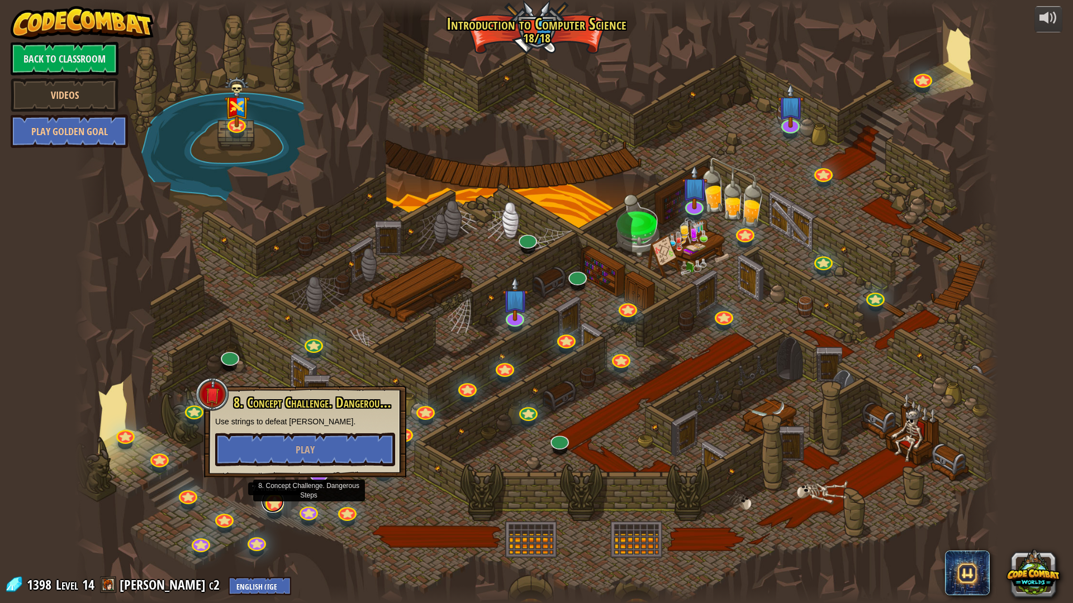
click at [274, 498] on link at bounding box center [273, 502] width 22 height 22
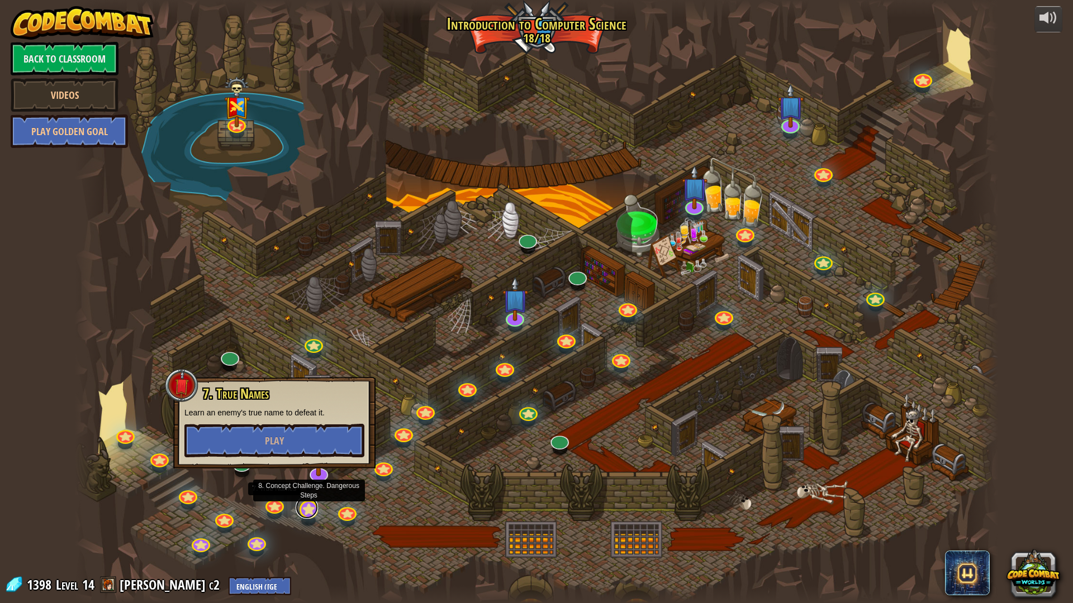
click at [313, 498] on link at bounding box center [307, 508] width 22 height 22
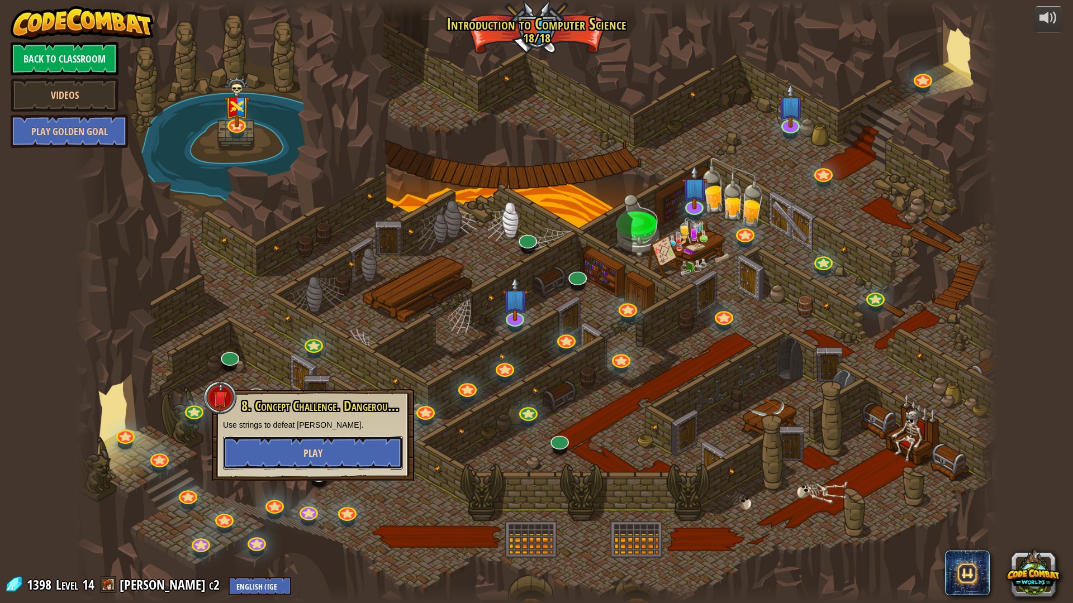
click at [310, 451] on span "Play" at bounding box center [312, 453] width 19 height 14
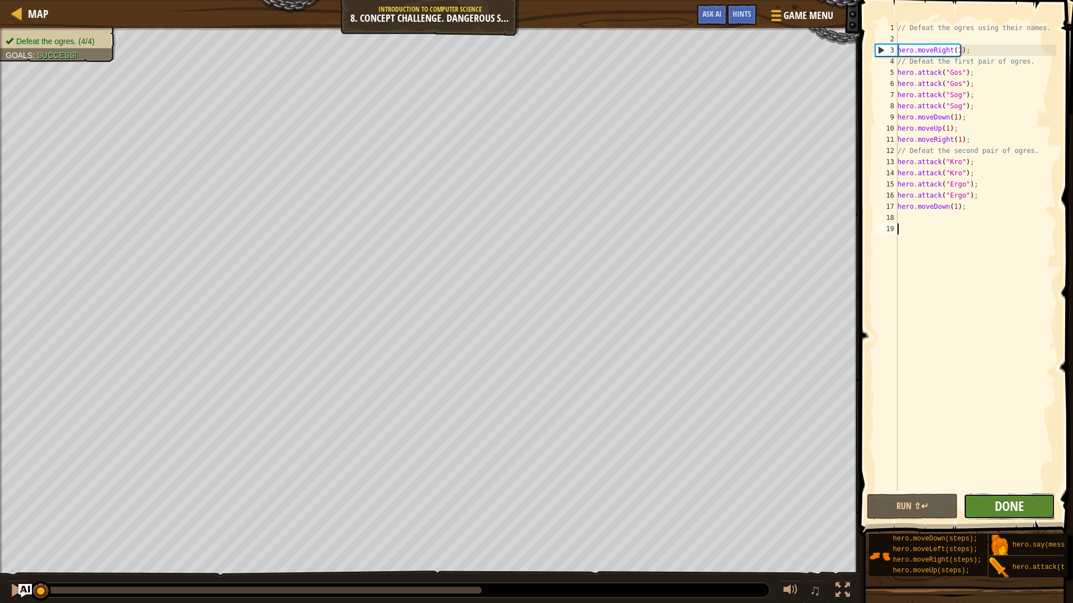
click at [1006, 498] on span "Done" at bounding box center [1009, 506] width 29 height 18
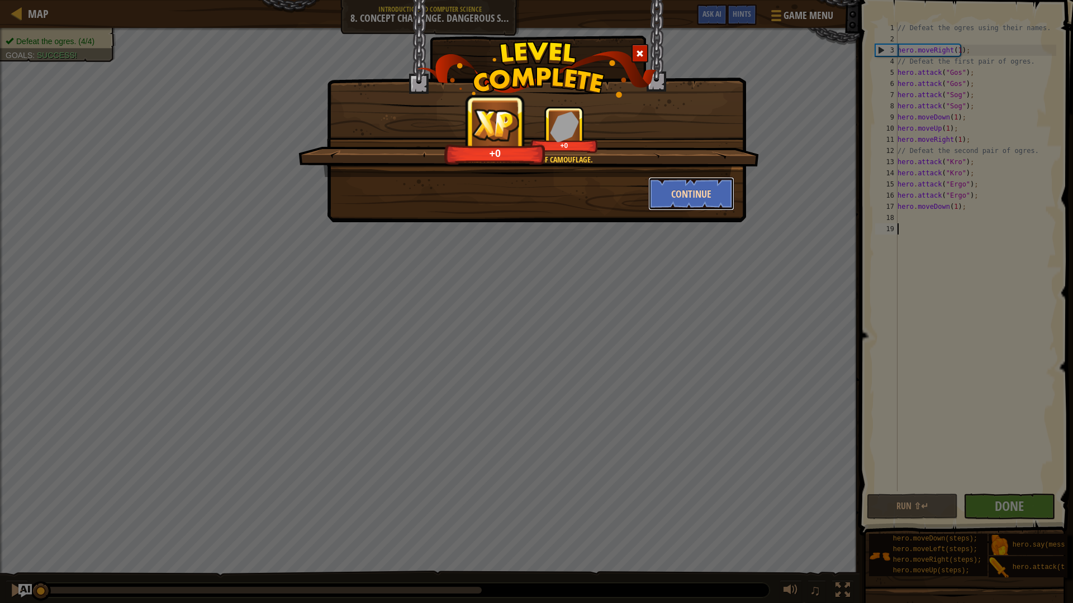
click at [706, 183] on button "Continue" at bounding box center [691, 194] width 87 height 34
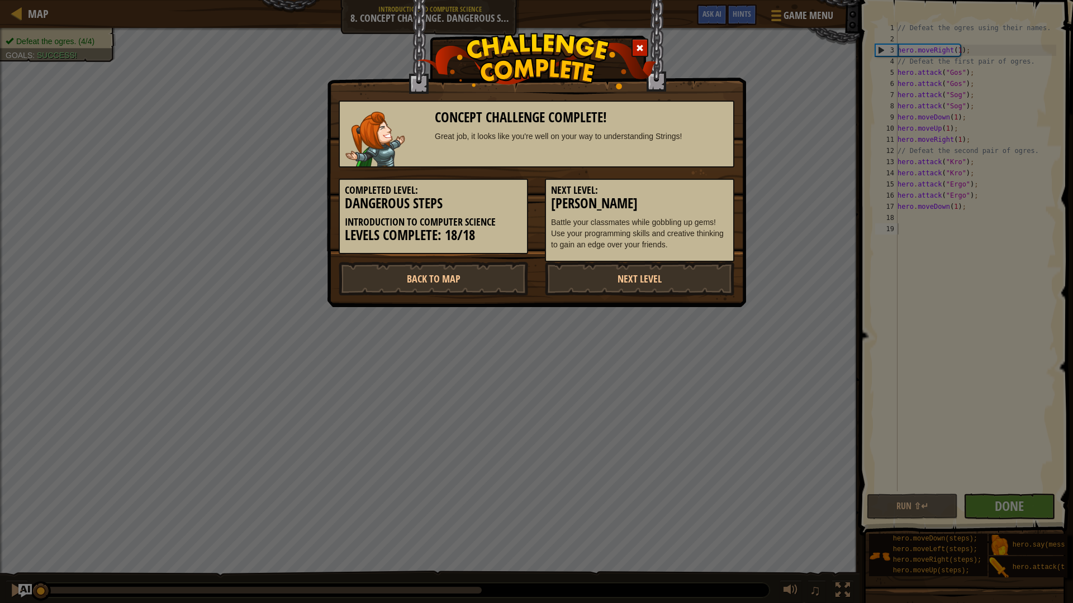
click at [184, 229] on div "Concept Challenge Complete! Great job, it looks like you're well on your way to…" at bounding box center [536, 301] width 1073 height 603
click at [491, 278] on link "Back to Map" at bounding box center [433, 279] width 189 height 34
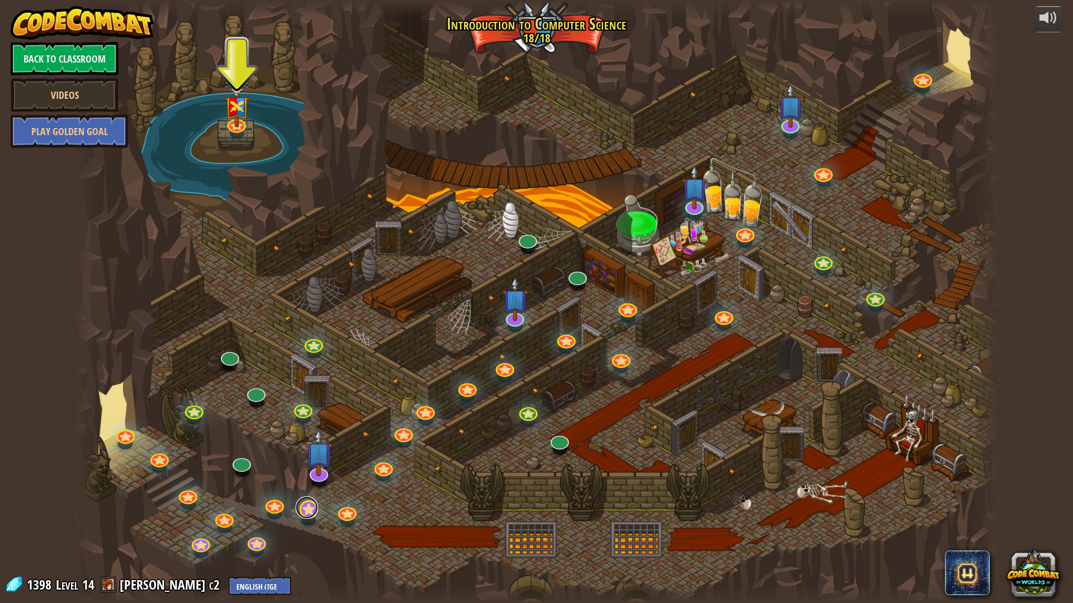
click at [307, 498] on link at bounding box center [307, 508] width 22 height 22
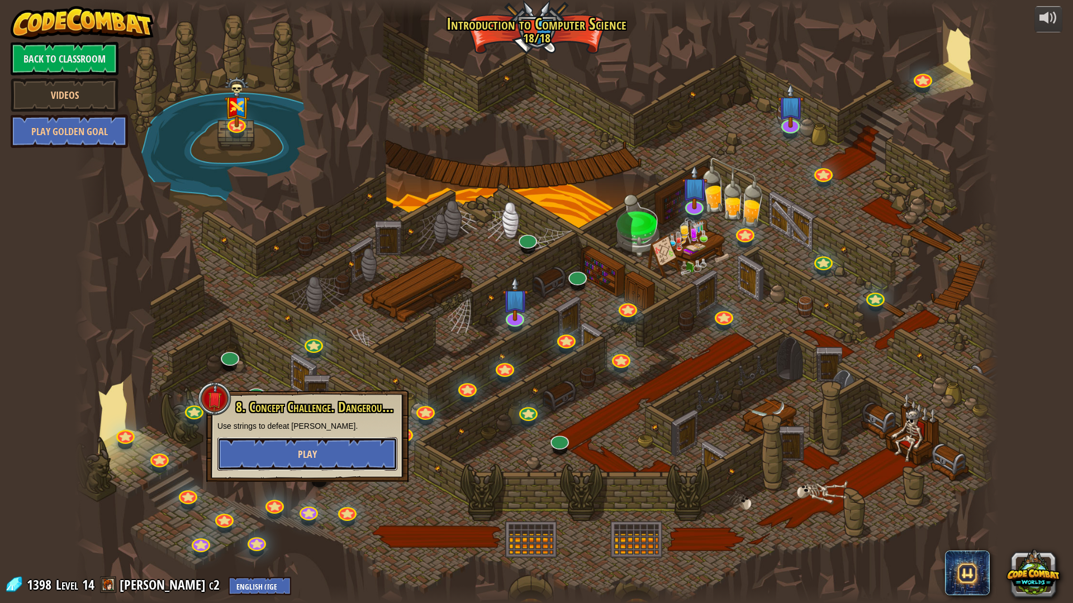
click at [308, 450] on span "Play" at bounding box center [307, 455] width 19 height 14
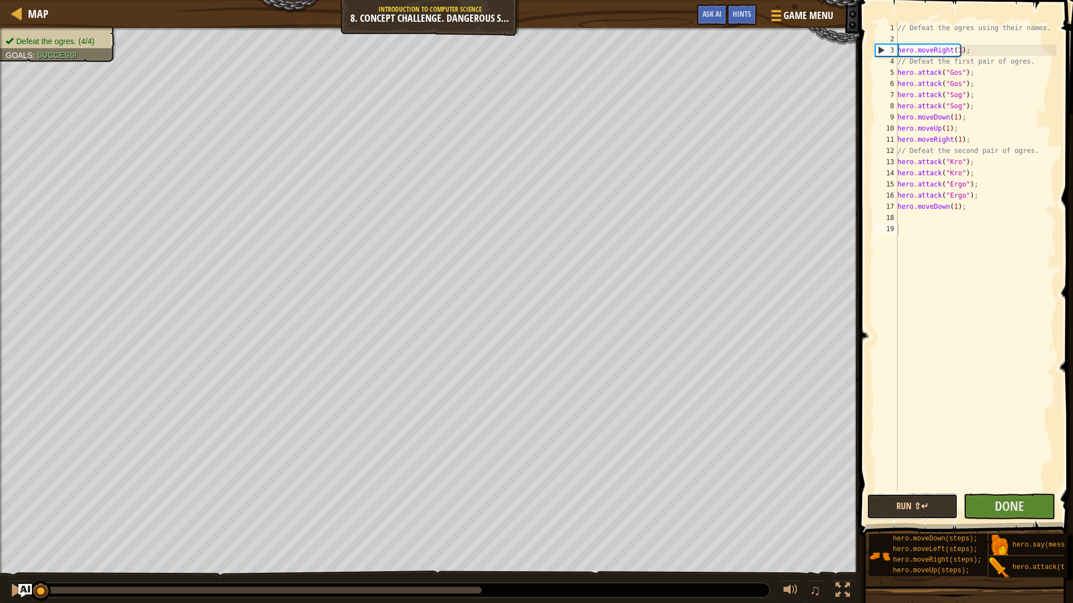
click at [902, 498] on button "Run ⇧↵" at bounding box center [913, 507] width 92 height 26
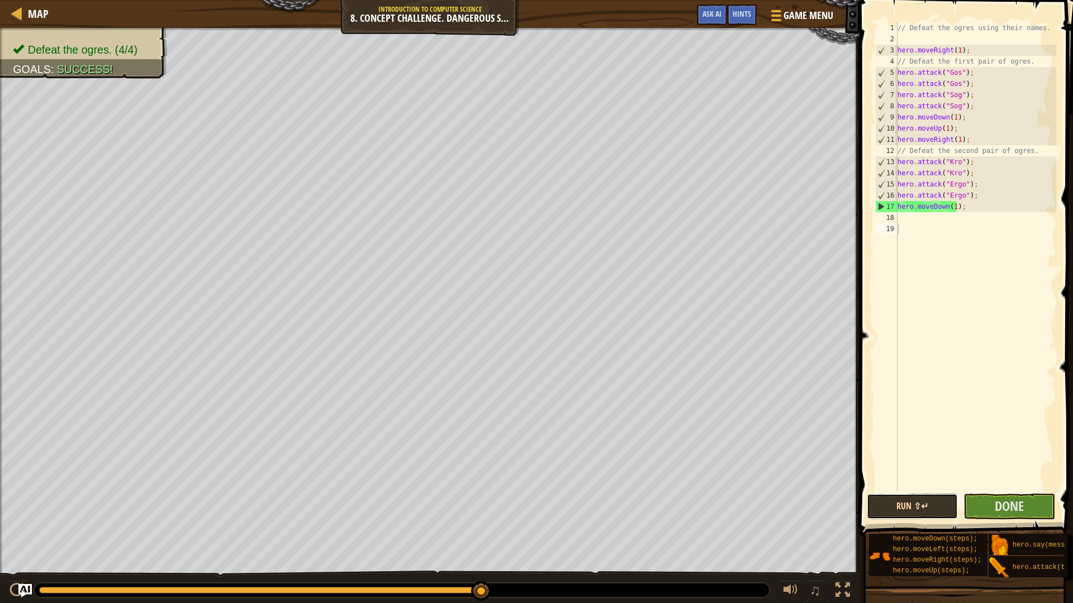
click at [917, 498] on button "Run ⇧↵" at bounding box center [913, 507] width 92 height 26
click at [1008, 498] on span "Done" at bounding box center [1009, 506] width 29 height 18
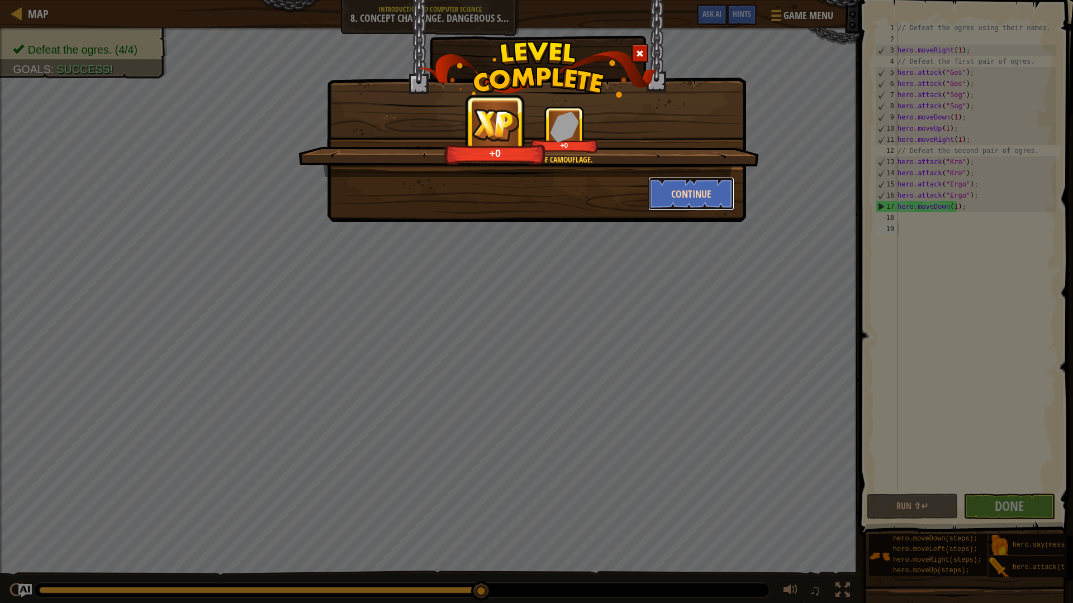
click at [688, 192] on button "Continue" at bounding box center [691, 194] width 87 height 34
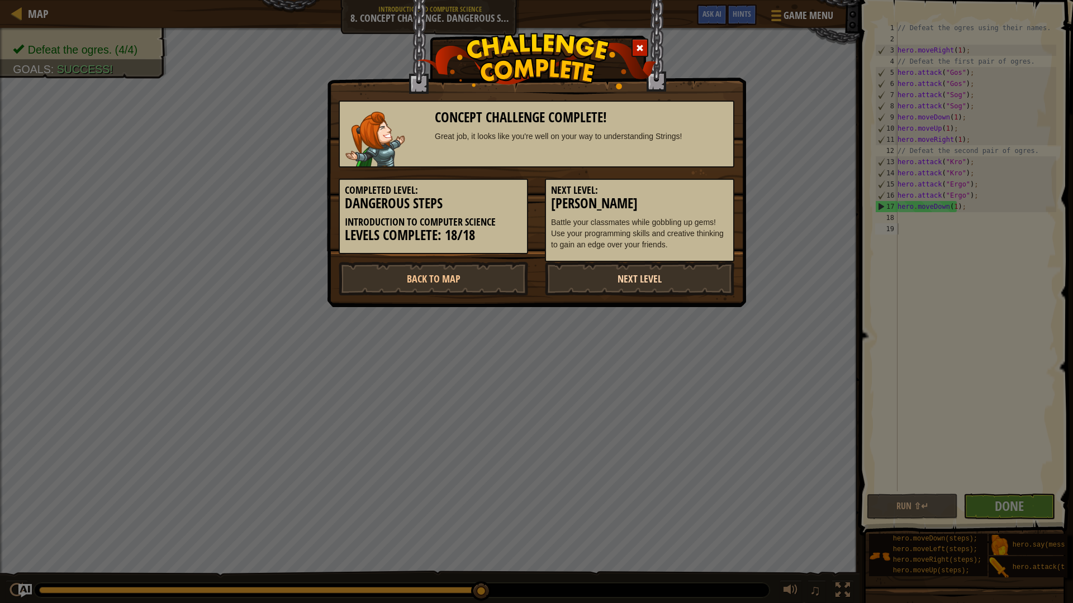
click at [650, 280] on link "Next Level" at bounding box center [639, 279] width 189 height 34
